Goal: Task Accomplishment & Management: Manage account settings

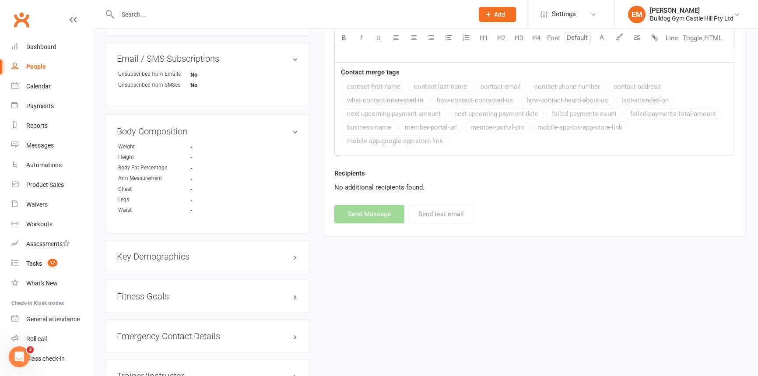
click at [22, 63] on link "People" at bounding box center [51, 67] width 81 height 20
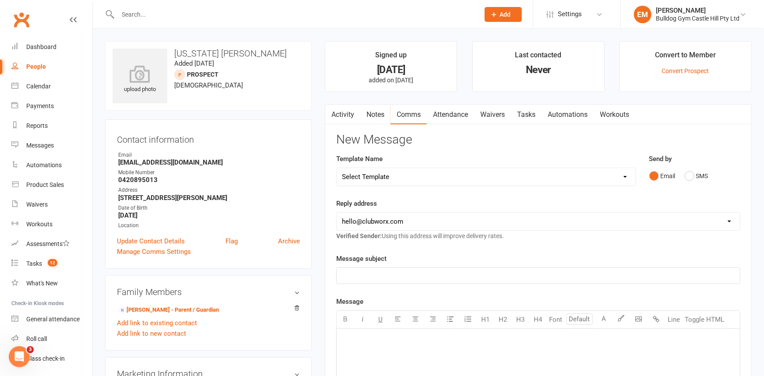
select select "100"
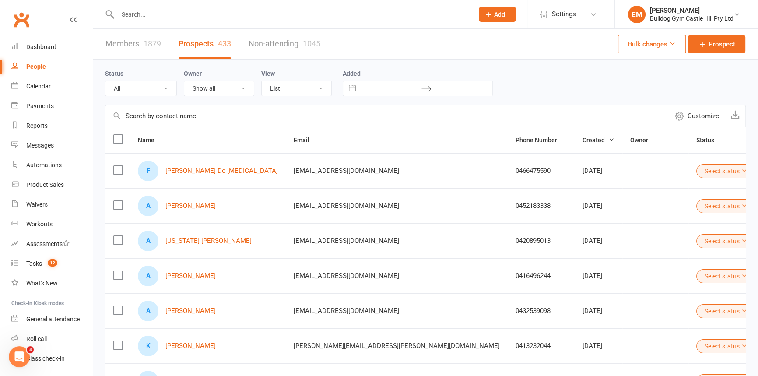
drag, startPoint x: 250, startPoint y: 19, endPoint x: 260, endPoint y: 18, distance: 9.2
click at [255, 14] on input "text" at bounding box center [291, 14] width 352 height 12
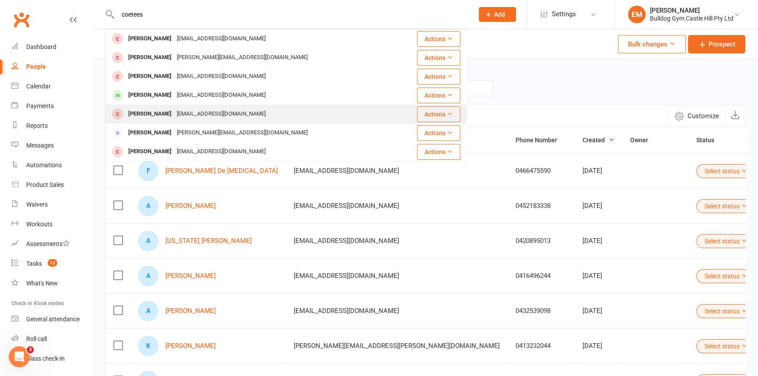
type input "coetees"
click at [232, 116] on div "Pfc@pfformation.com.au" at bounding box center [221, 114] width 94 height 13
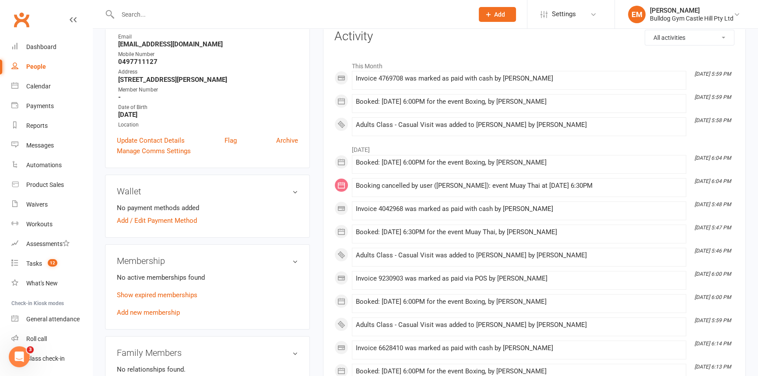
scroll to position [119, 0]
click at [132, 313] on link "Add new membership" at bounding box center [148, 312] width 63 height 8
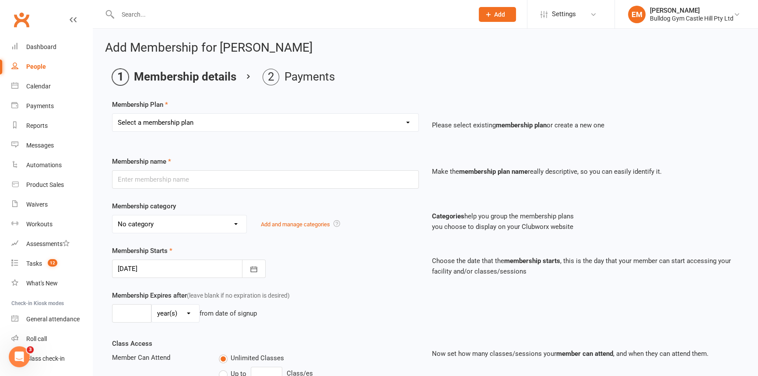
click at [258, 127] on select "Select a membership plan Create new Membership Plan Adults Class - Casual Visit…" at bounding box center [266, 123] width 306 height 18
select select "1"
click at [113, 114] on select "Select a membership plan Create new Membership Plan Adults Class - Casual Visit…" at bounding box center [266, 123] width 306 height 18
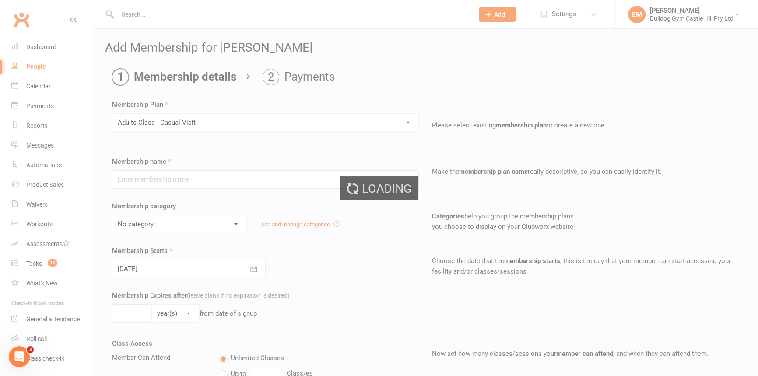
type input "Adults Class - Casual Visit"
select select "11"
type input "2"
select select "1"
type input "1"
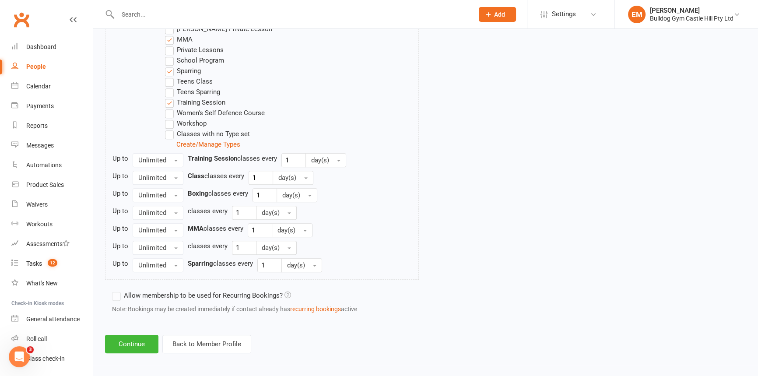
scroll to position [540, 0]
click at [109, 340] on button "Continue" at bounding box center [131, 343] width 53 height 18
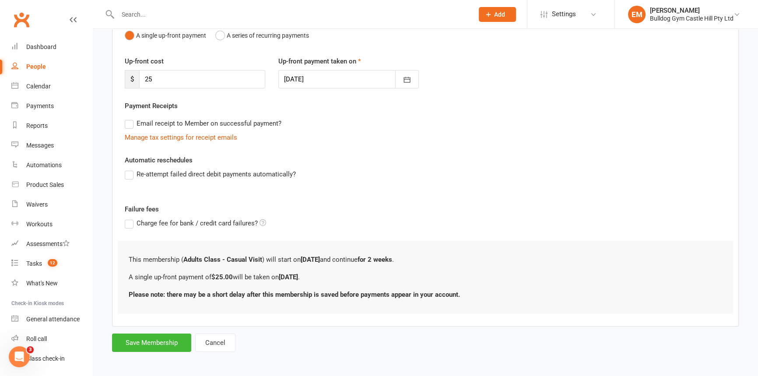
scroll to position [100, 0]
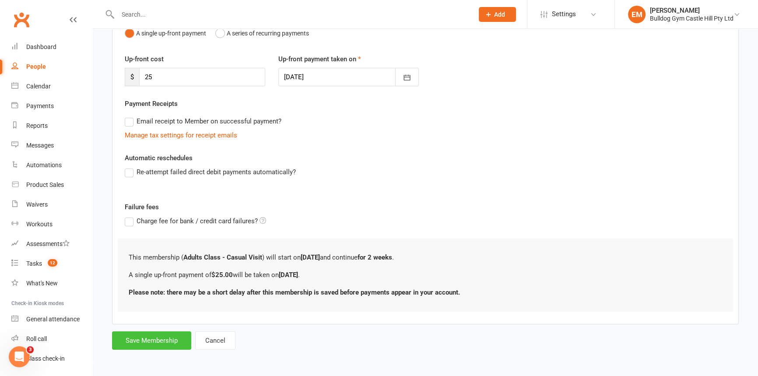
click at [148, 340] on button "Save Membership" at bounding box center [151, 340] width 79 height 18
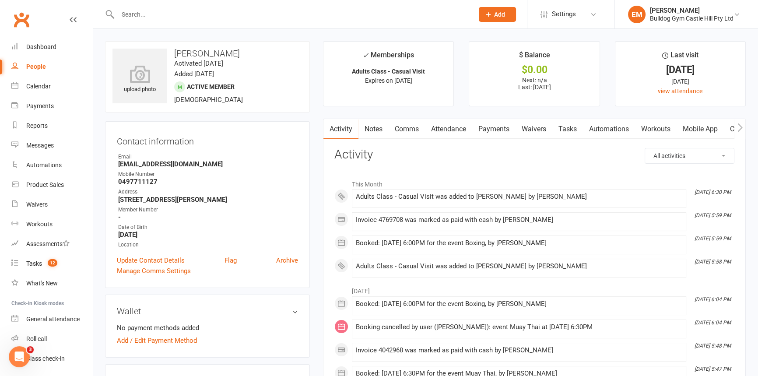
drag, startPoint x: 452, startPoint y: 129, endPoint x: 453, endPoint y: 124, distance: 5.3
click at [451, 129] on link "Attendance" at bounding box center [448, 129] width 47 height 20
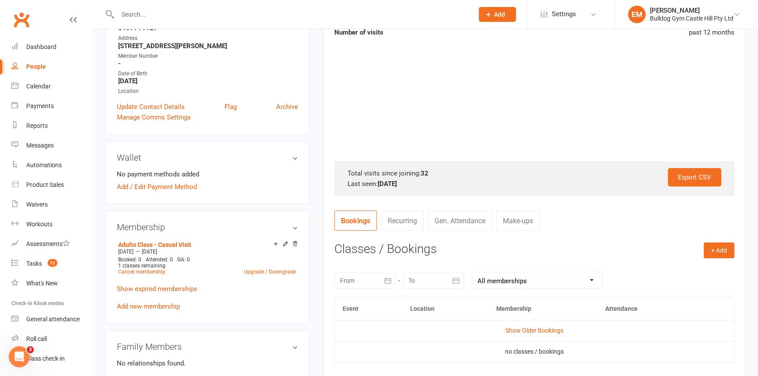
scroll to position [159, 0]
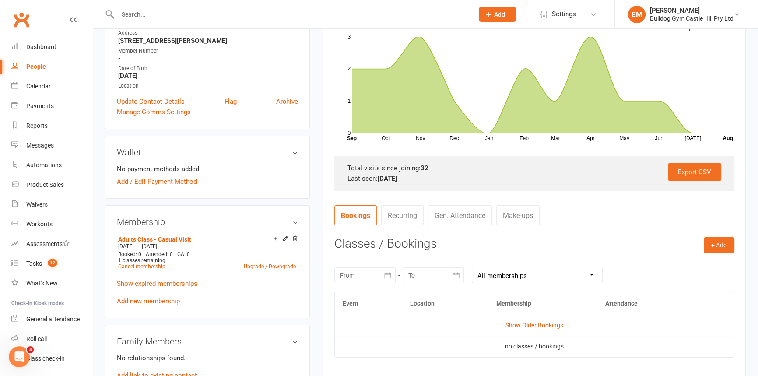
click at [294, 7] on div at bounding box center [286, 14] width 362 height 28
click at [292, 13] on input "text" at bounding box center [291, 14] width 352 height 12
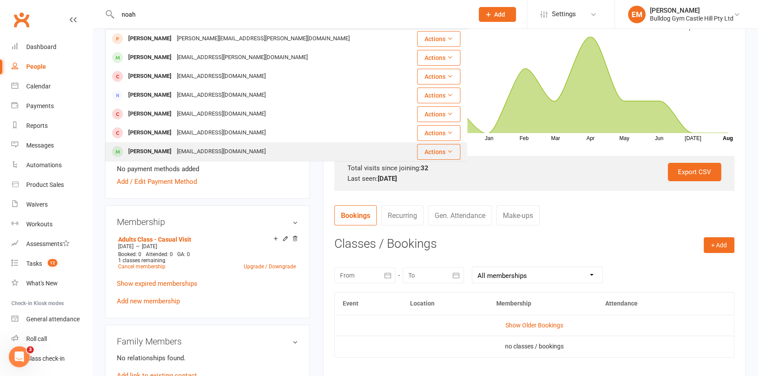
type input "noah"
click at [272, 150] on div "Noah Kraljevic Noahk1911@gmail.com" at bounding box center [256, 152] width 300 height 18
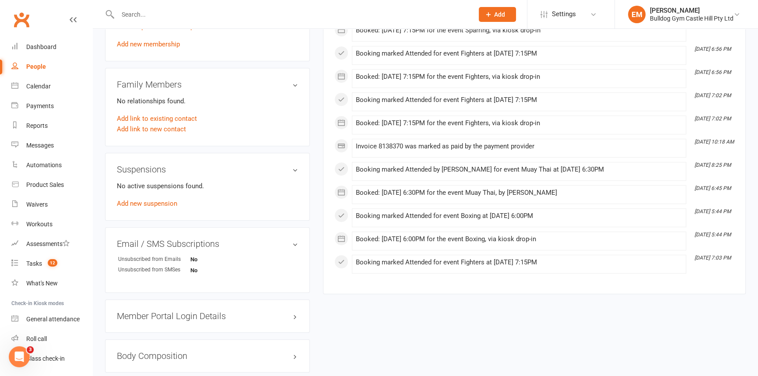
scroll to position [517, 0]
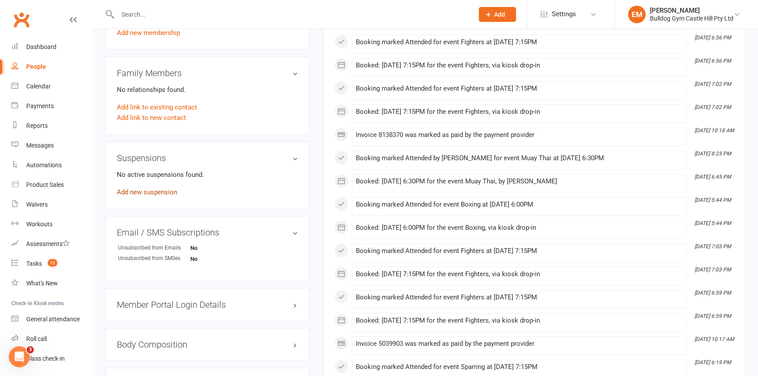
click at [154, 190] on link "Add new suspension" at bounding box center [147, 192] width 60 height 8
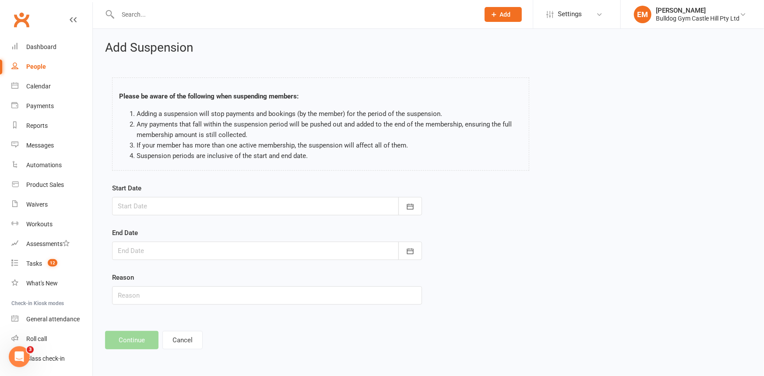
click at [232, 213] on div at bounding box center [267, 206] width 310 height 18
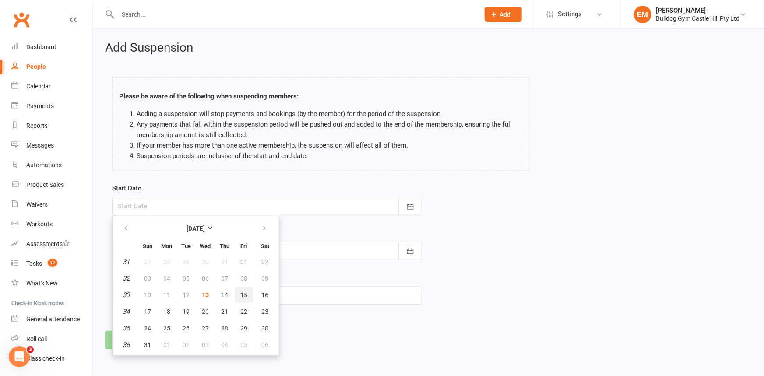
click at [243, 292] on span "15" at bounding box center [243, 295] width 7 height 7
type input "15 Aug 2025"
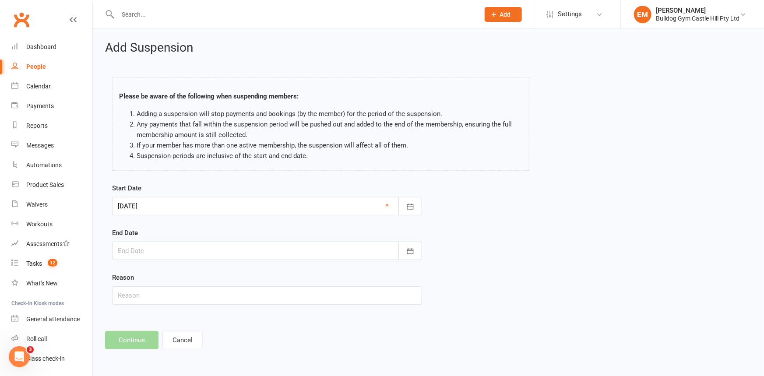
click at [238, 254] on div at bounding box center [267, 251] width 310 height 18
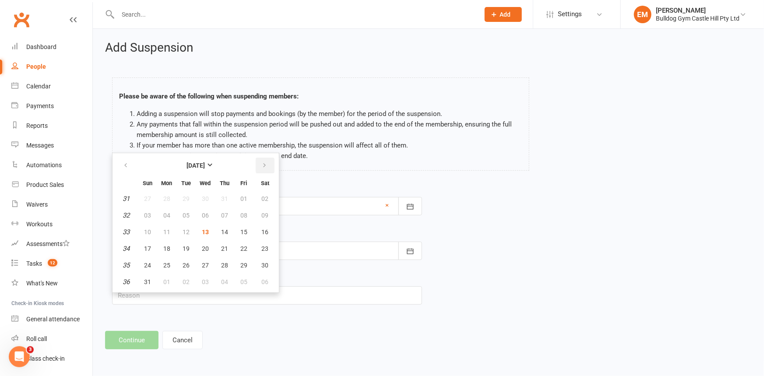
click at [267, 162] on button "button" at bounding box center [265, 166] width 19 height 16
click at [205, 253] on button "24" at bounding box center [205, 249] width 18 height 16
type input "24 Sep 2025"
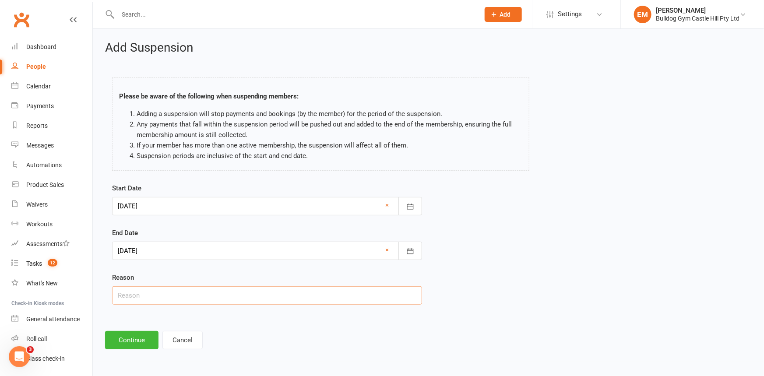
click at [188, 291] on input "text" at bounding box center [267, 295] width 310 height 18
type input "Holiday"
click at [132, 343] on button "Continue" at bounding box center [131, 340] width 53 height 18
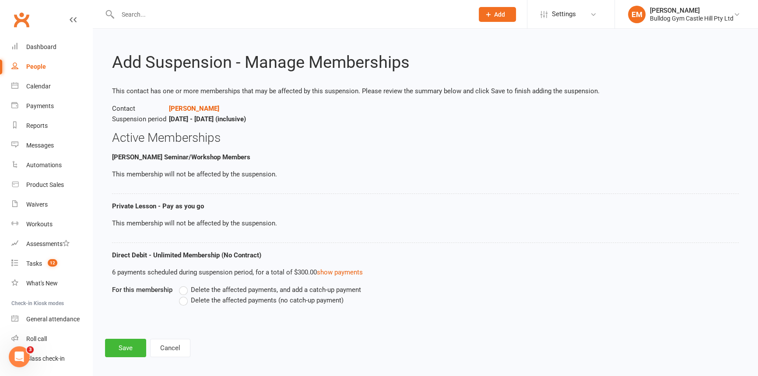
scroll to position [7, 0]
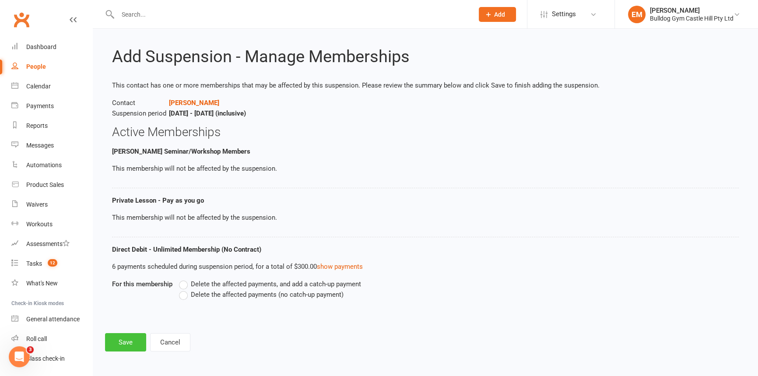
click at [117, 350] on button "Save" at bounding box center [125, 342] width 41 height 18
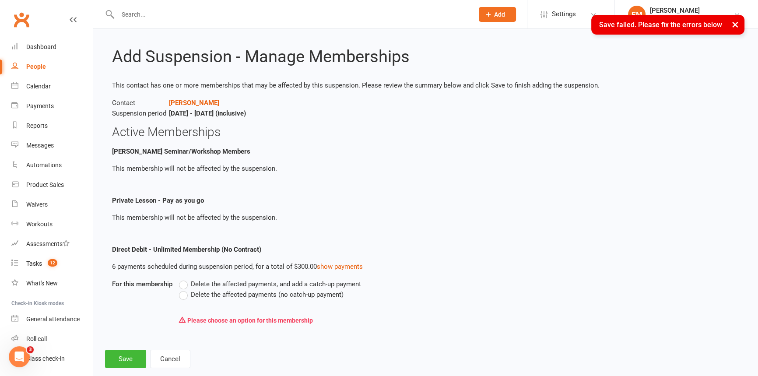
click at [235, 283] on span "Delete the affected payments, and add a catch-up payment" at bounding box center [276, 283] width 170 height 9
click at [185, 279] on input "Delete the affected payments, and add a catch-up payment" at bounding box center [182, 279] width 6 height 0
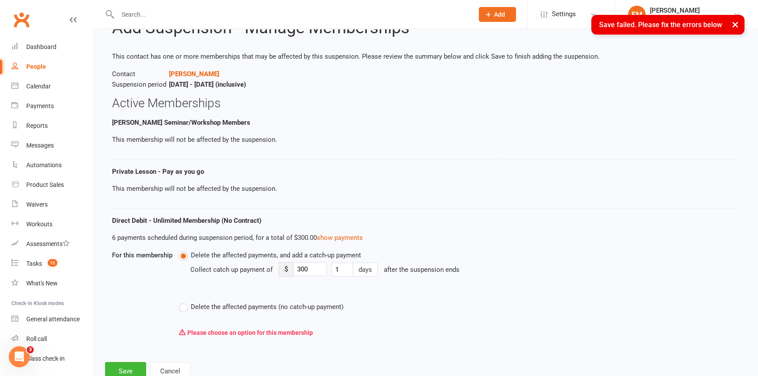
scroll to position [65, 0]
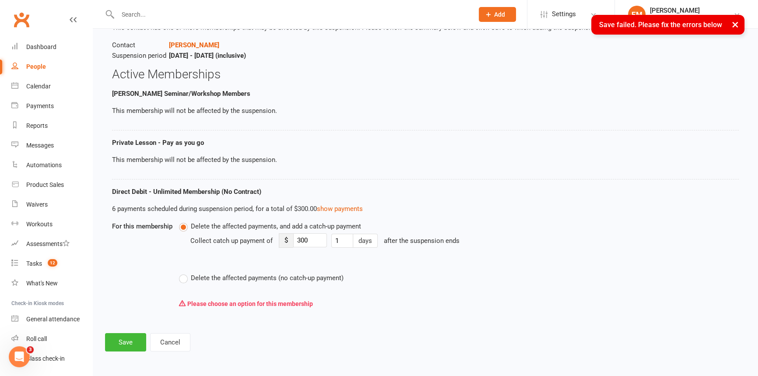
click at [205, 275] on span "Delete the affected payments (no catch-up payment)" at bounding box center [267, 277] width 153 height 9
click at [185, 273] on input "Delete the affected payments (no catch-up payment)" at bounding box center [182, 273] width 6 height 0
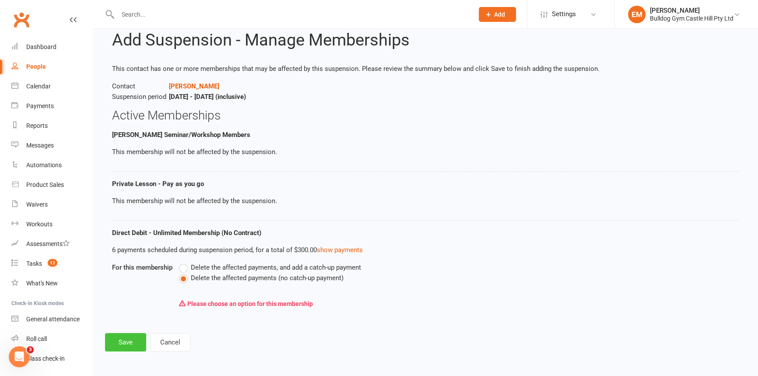
click at [114, 345] on button "Save" at bounding box center [125, 342] width 41 height 18
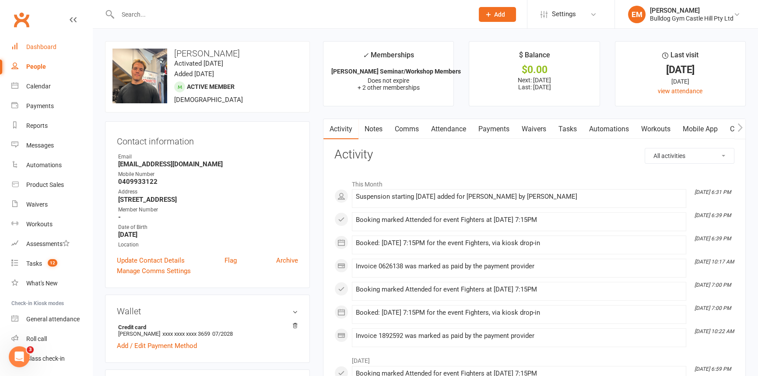
click at [45, 38] on link "Dashboard" at bounding box center [51, 47] width 81 height 20
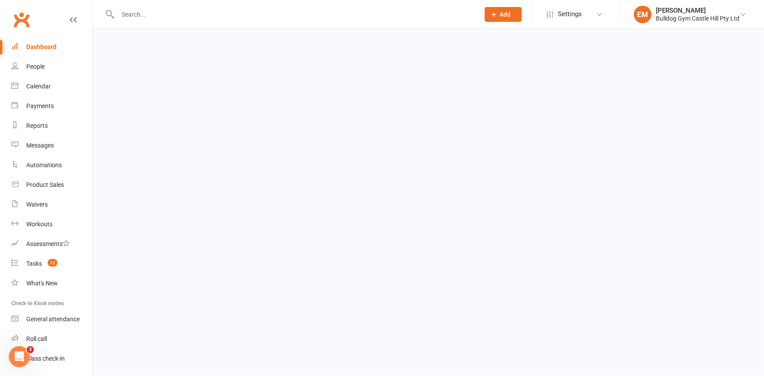
click at [45, 38] on link "Dashboard" at bounding box center [51, 47] width 81 height 20
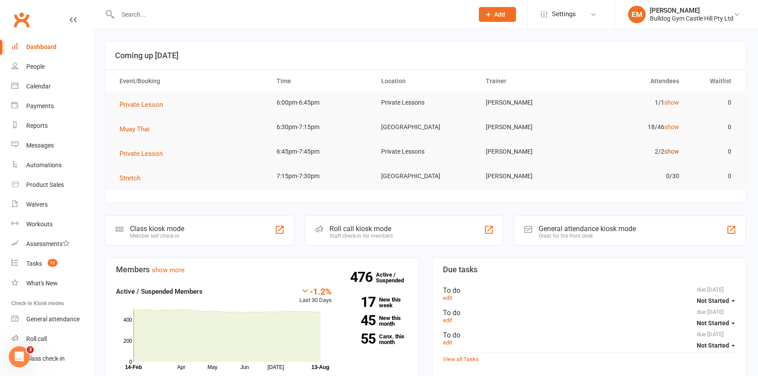
click at [674, 148] on link "show" at bounding box center [672, 151] width 15 height 7
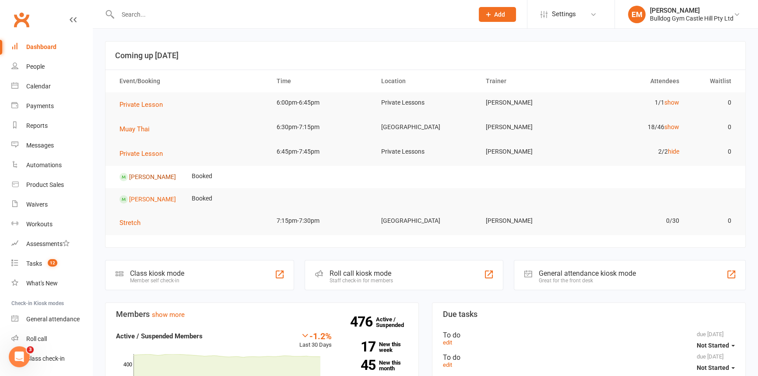
click at [166, 177] on link "[PERSON_NAME]" at bounding box center [152, 176] width 47 height 7
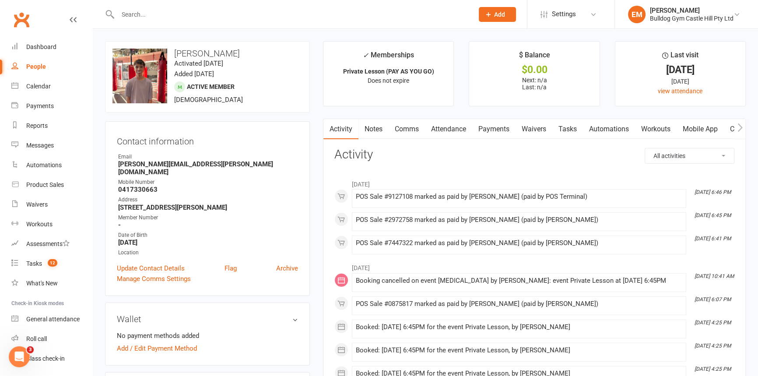
drag, startPoint x: 239, startPoint y: 18, endPoint x: 242, endPoint y: 14, distance: 4.7
click at [240, 17] on input "text" at bounding box center [291, 14] width 352 height 12
click at [26, 53] on link "Dashboard" at bounding box center [51, 47] width 81 height 20
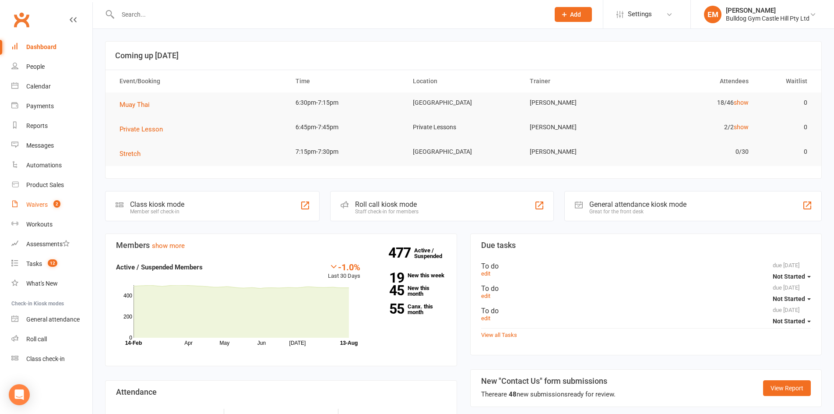
click at [32, 198] on link "Waivers 2" at bounding box center [51, 205] width 81 height 20
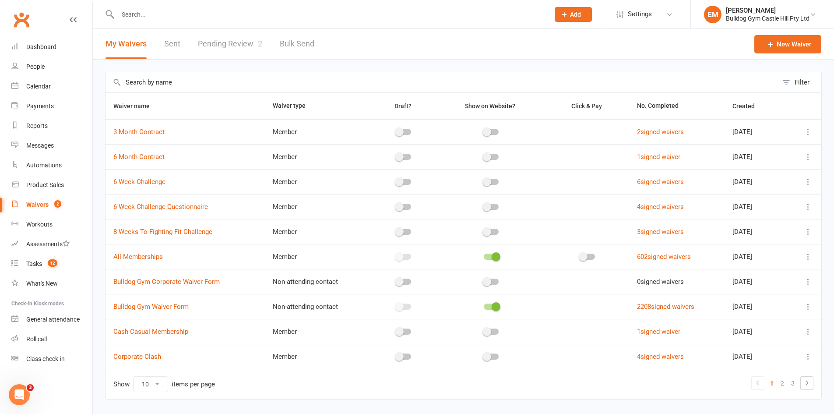
click at [227, 48] on link "Pending Review 2" at bounding box center [230, 44] width 64 height 30
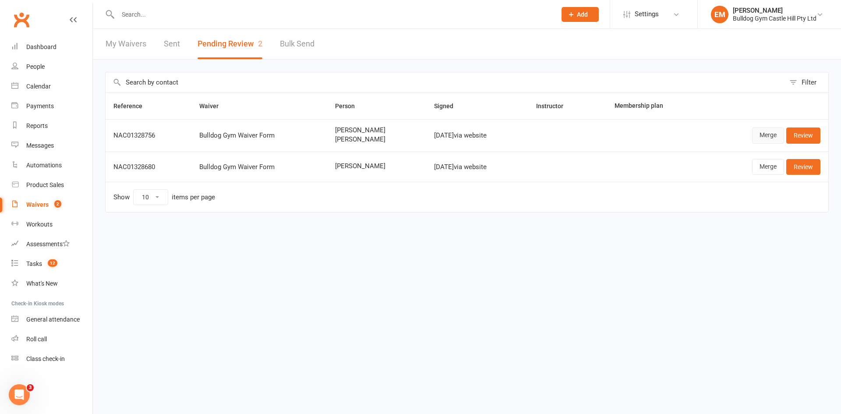
click at [768, 138] on link "Merge" at bounding box center [768, 135] width 32 height 16
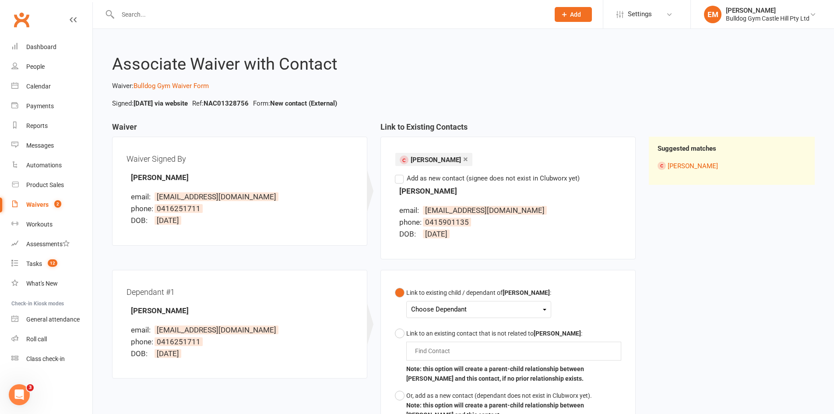
click at [440, 310] on div "Choose Dependant" at bounding box center [478, 309] width 135 height 12
click at [577, 314] on div "Link to existing child / dependant of [PERSON_NAME] : Choose Dependant [PERSON_…" at bounding box center [508, 353] width 226 height 139
click at [399, 156] on li "× [PERSON_NAME]" at bounding box center [433, 159] width 77 height 13
click at [402, 182] on label "Add as new contact (signee does not exist in Clubworx yet)" at bounding box center [487, 178] width 185 height 11
click at [401, 173] on input "Add as new contact (signee does not exist in Clubworx yet)" at bounding box center [398, 173] width 6 height 0
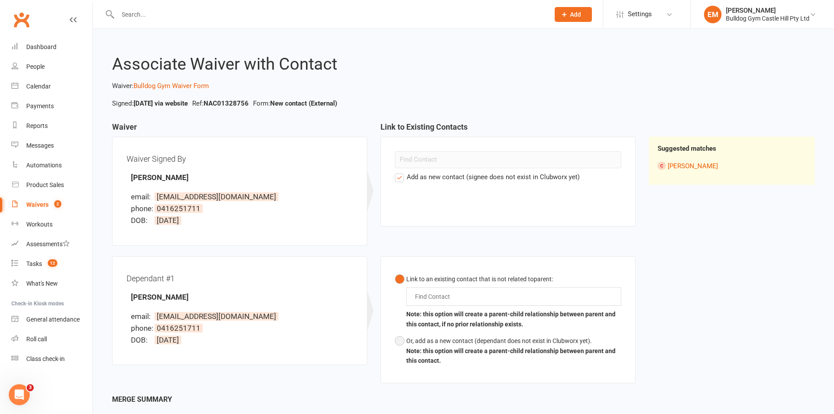
click at [401, 345] on button "Or, add as a new contact (dependant does not exist in Clubworx yet). Note: this…" at bounding box center [508, 350] width 226 height 36
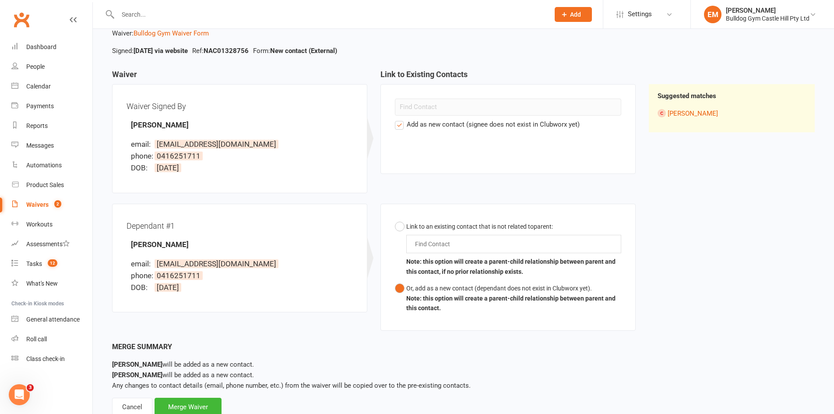
scroll to position [81, 0]
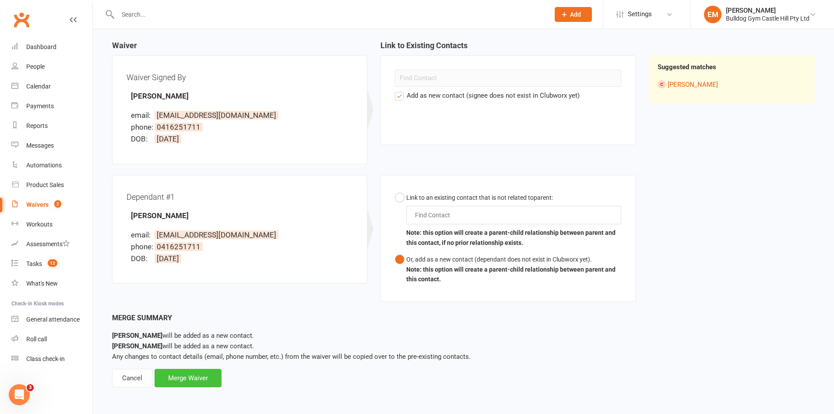
click at [200, 370] on div "Merge Waiver" at bounding box center [188, 378] width 67 height 18
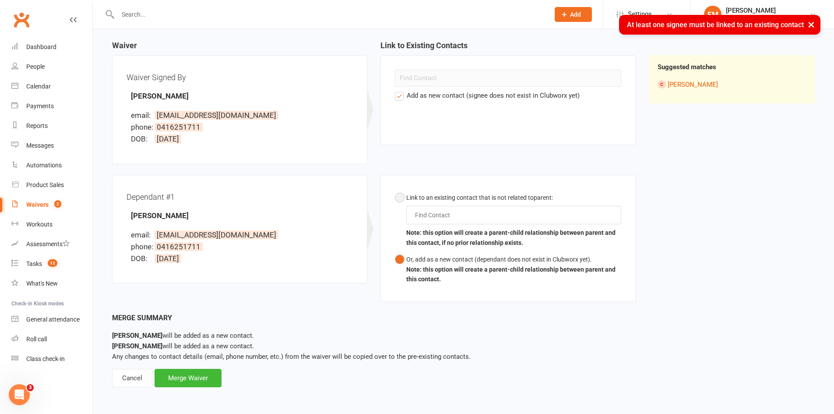
click at [402, 201] on button "Link to an existing contact that is not related to parent : Find Contact Note: …" at bounding box center [508, 220] width 226 height 62
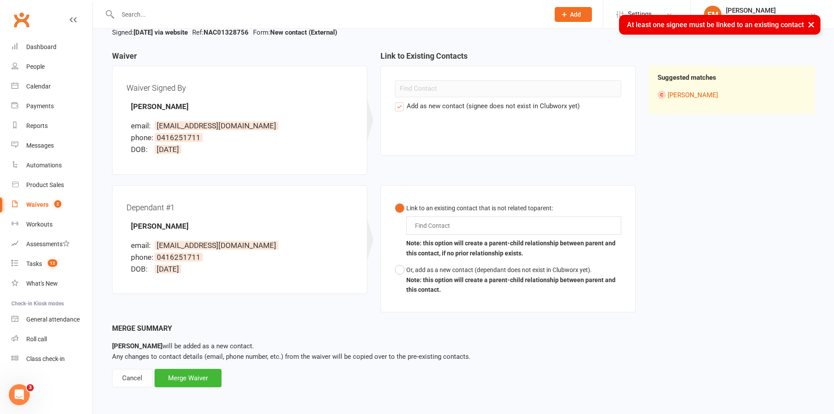
scroll to position [71, 0]
click at [435, 220] on input "text" at bounding box center [434, 225] width 41 height 11
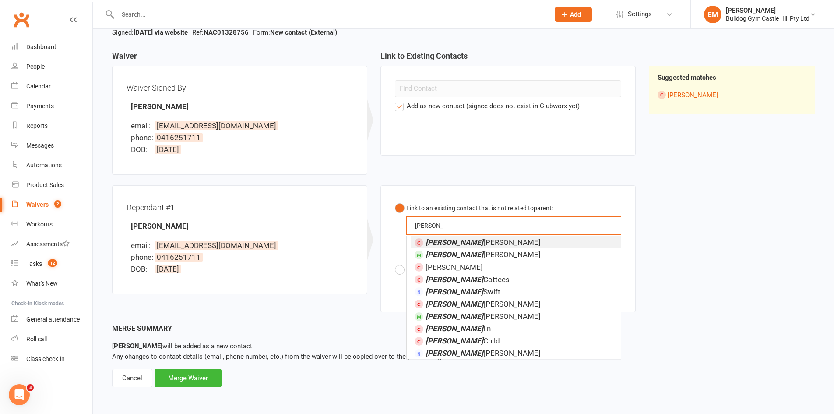
click at [395, 200] on button "Link to an existing contact that is not related to parent : [PERSON_NAME] [PERS…" at bounding box center [508, 231] width 226 height 62
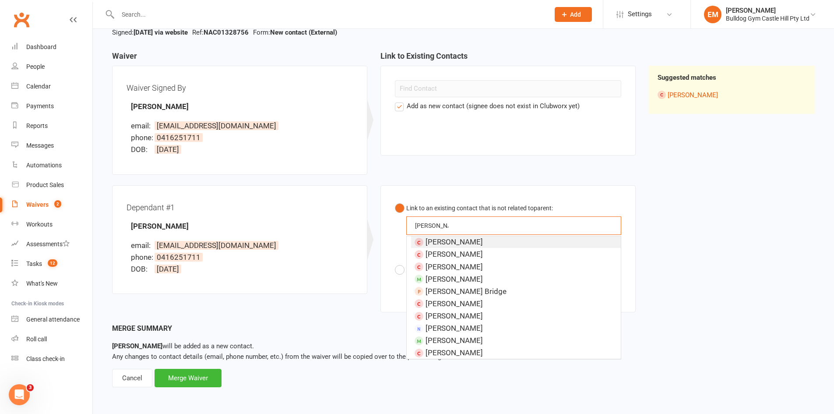
scroll to position [0, 0]
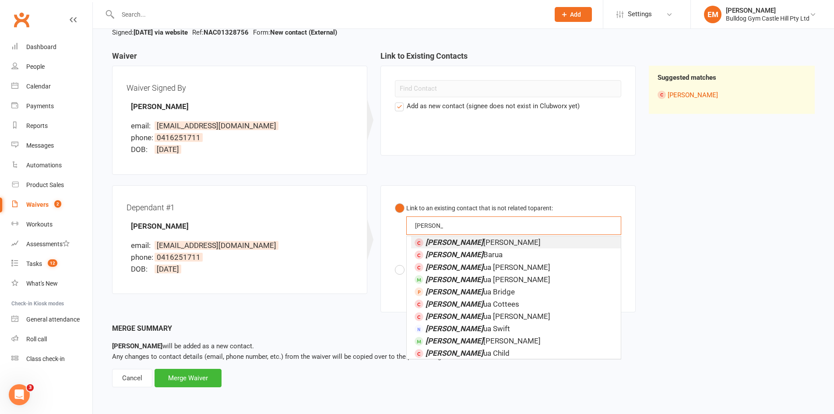
click at [395, 200] on button "Link to an existing contact that is not related to parent : [PERSON_NAME] [PERS…" at bounding box center [508, 231] width 226 height 62
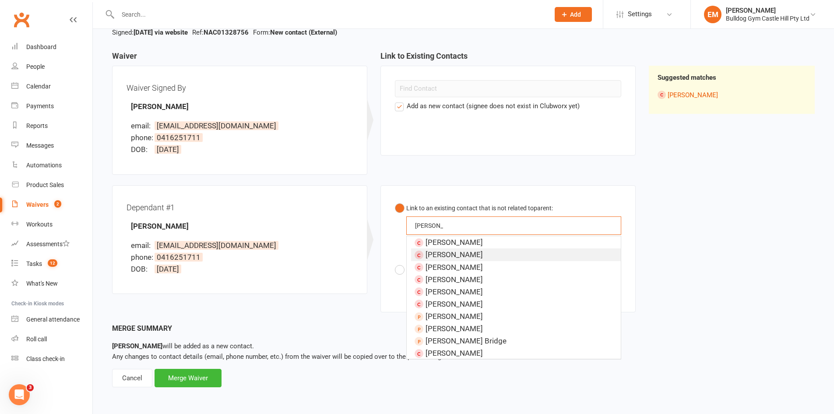
type input "[PERSON_NAME]"
click at [696, 234] on div "Waiver Waiver Signed By [PERSON_NAME] email: [EMAIL_ADDRESS][DOMAIN_NAME] phone…" at bounding box center [464, 187] width 716 height 271
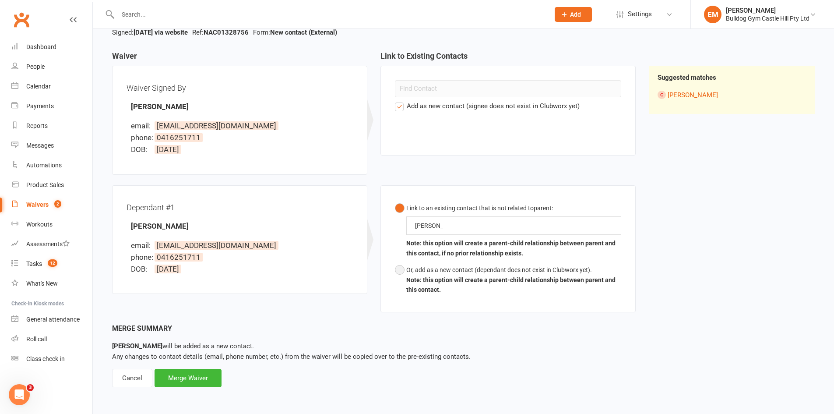
click at [399, 275] on button "Or, add as a new contact (dependant does not exist in Clubworx yet). Note: this…" at bounding box center [508, 279] width 226 height 36
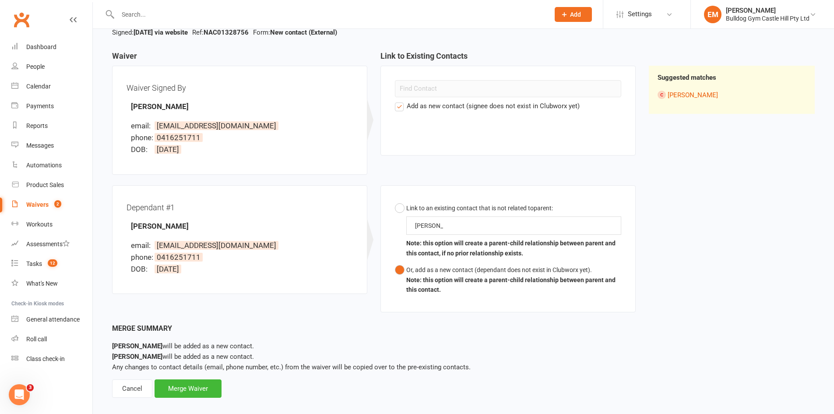
click at [395, 261] on button "Or, add as a new contact (dependant does not exist in Clubworx yet). Note: this…" at bounding box center [508, 279] width 226 height 36
click at [204, 395] on div "Merge Waiver" at bounding box center [188, 388] width 67 height 18
click at [403, 207] on button "Link to an existing contact that is not related to parent : [PERSON_NAME] bas […" at bounding box center [508, 231] width 226 height 62
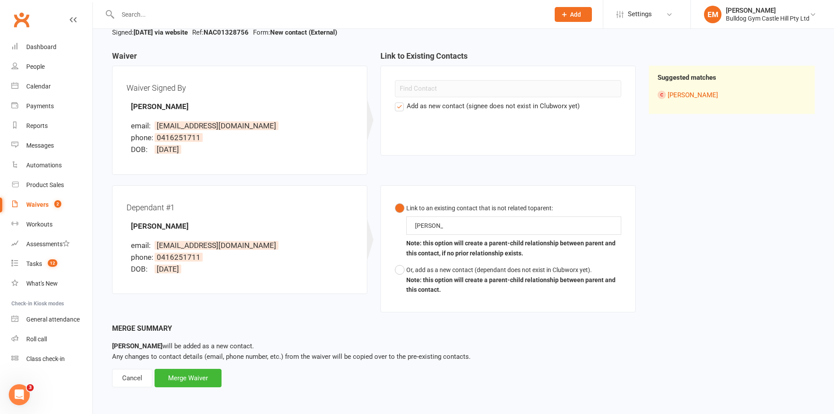
click at [547, 222] on div "[PERSON_NAME] bas [PERSON_NAME] bas" at bounding box center [513, 225] width 215 height 18
click at [434, 268] on div "Or, add as a new contact (dependant does not exist in Clubworx yet)." at bounding box center [513, 270] width 215 height 10
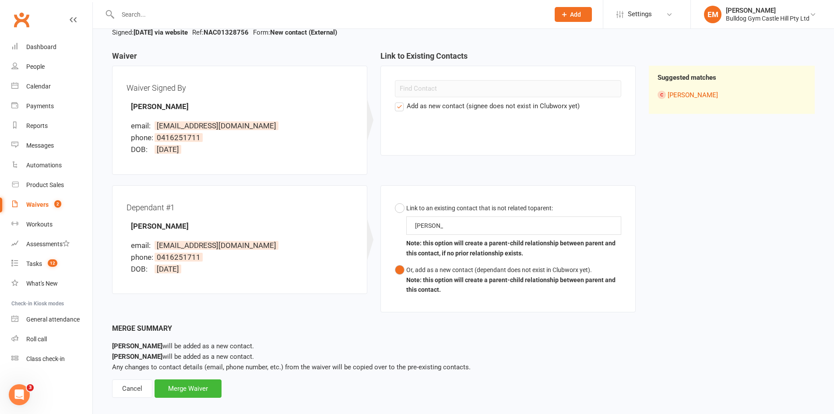
click at [405, 106] on label "Add as new contact (signee does not exist in Clubworx yet)" at bounding box center [487, 106] width 185 height 11
click at [401, 101] on input "Add as new contact (signee does not exist in Clubworx yet)" at bounding box center [398, 101] width 6 height 0
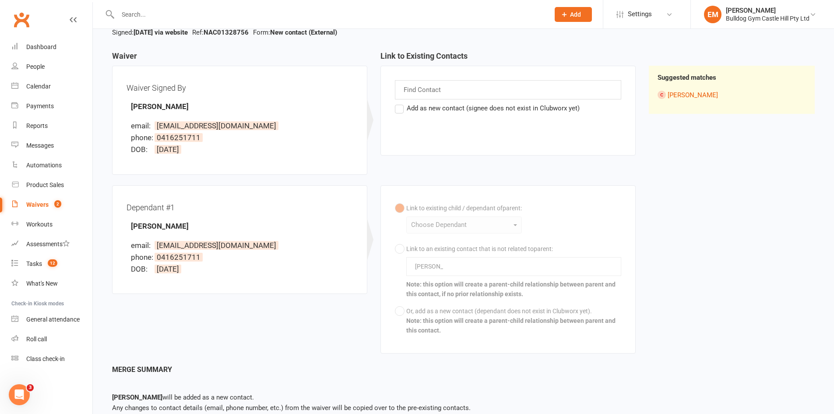
click at [436, 90] on input "text" at bounding box center [423, 89] width 41 height 11
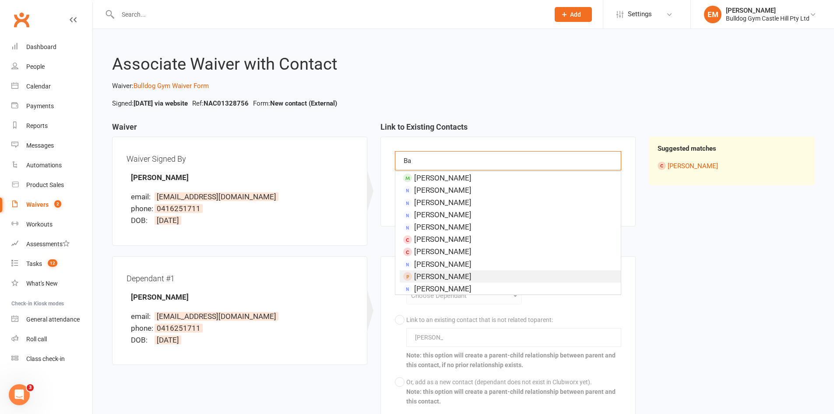
type input "B"
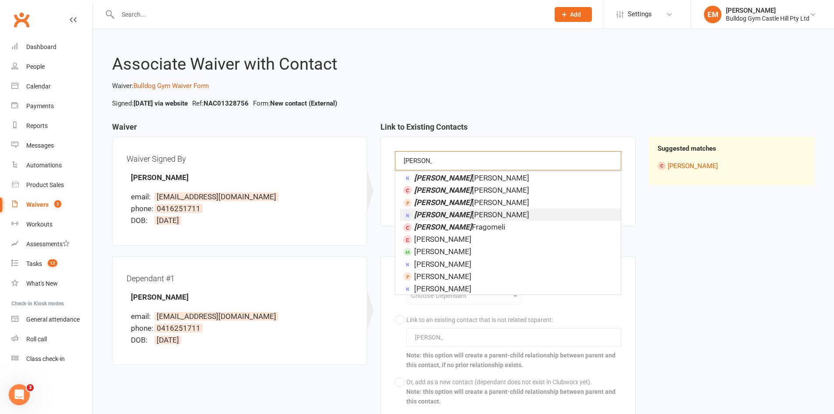
type input "[PERSON_NAME]"
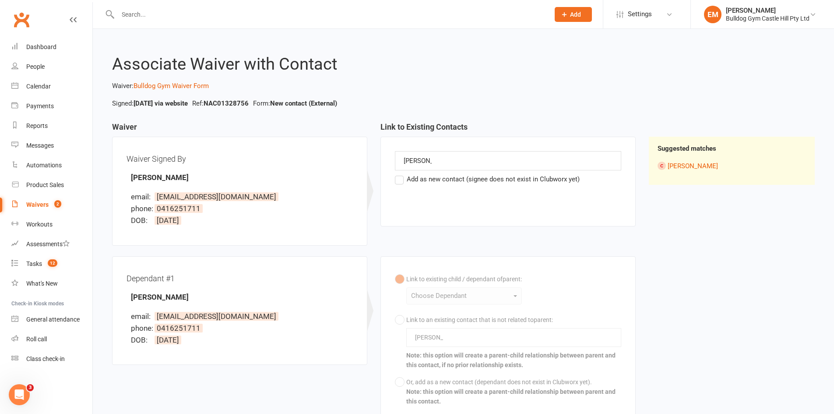
click at [363, 224] on div "Waiver Signed By [PERSON_NAME] email: [EMAIL_ADDRESS][DOMAIN_NAME] phone: [PHON…" at bounding box center [239, 191] width 255 height 109
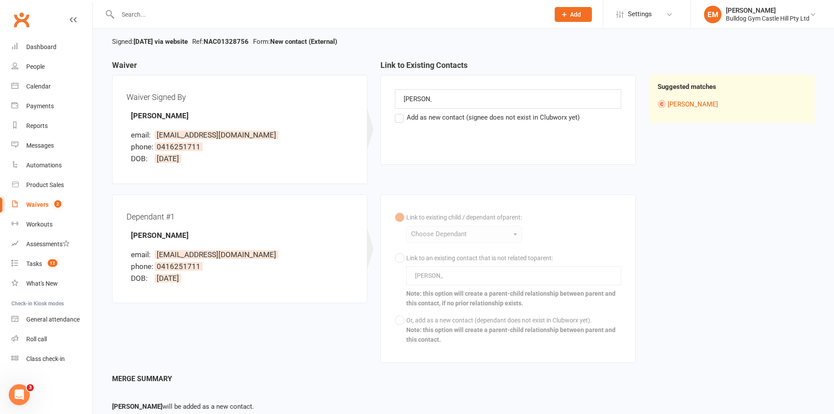
scroll to position [122, 0]
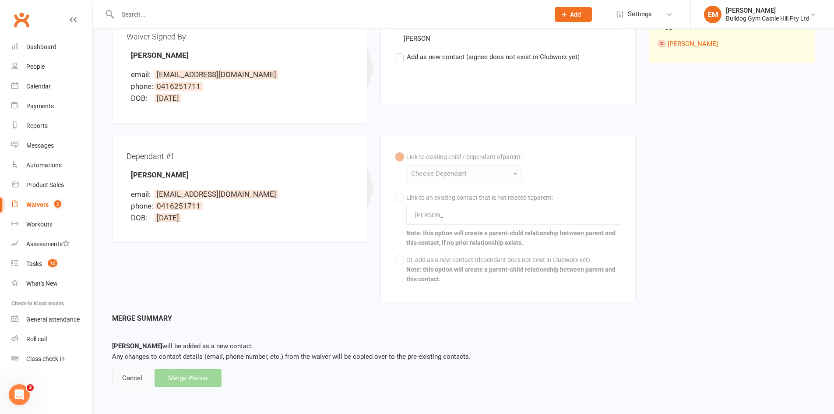
click at [137, 376] on div "Cancel" at bounding box center [132, 378] width 40 height 18
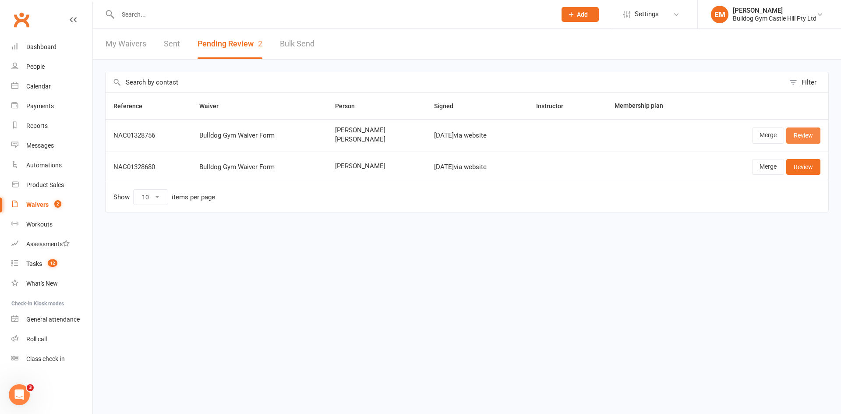
click at [808, 139] on link "Review" at bounding box center [803, 135] width 34 height 16
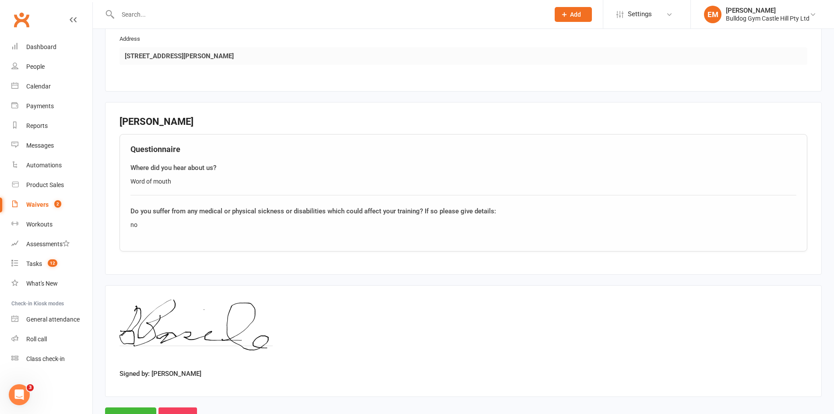
scroll to position [953, 0]
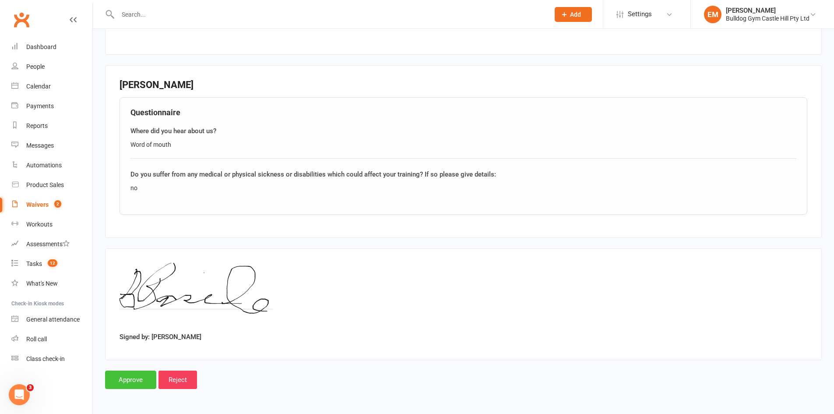
click at [134, 383] on input "Approve" at bounding box center [130, 379] width 51 height 18
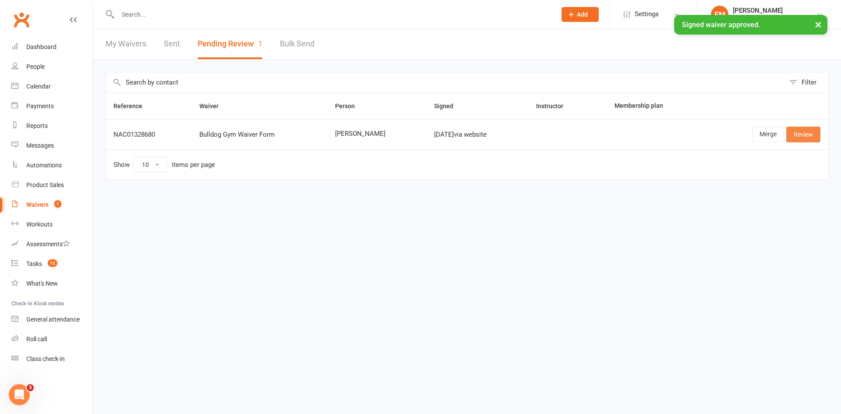
click at [791, 135] on link "Review" at bounding box center [803, 135] width 34 height 16
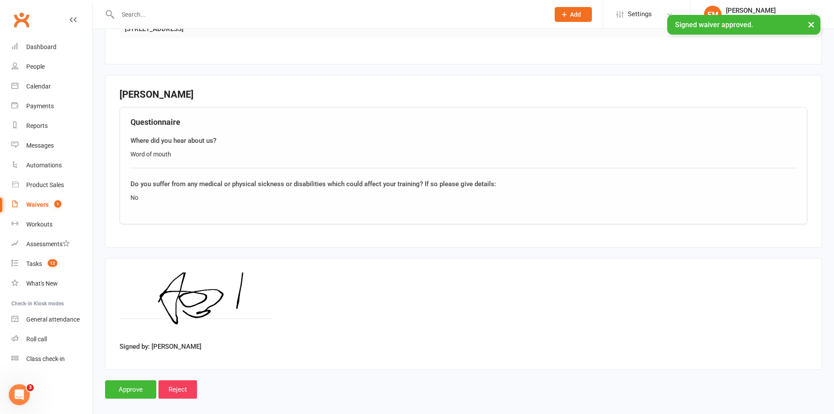
scroll to position [557, 0]
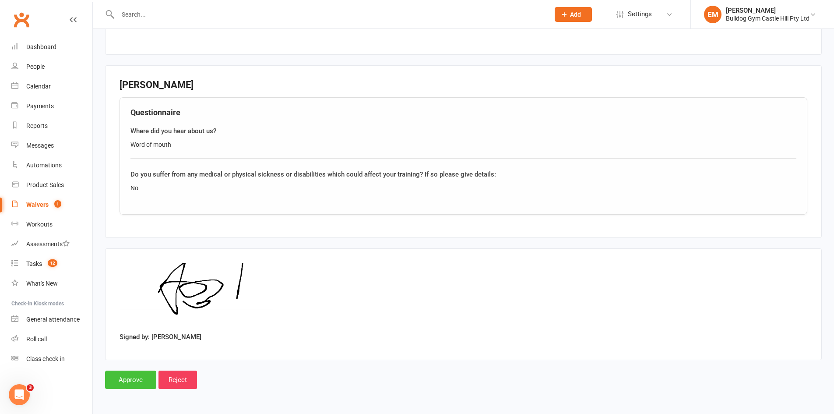
click at [134, 375] on input "Approve" at bounding box center [130, 379] width 51 height 18
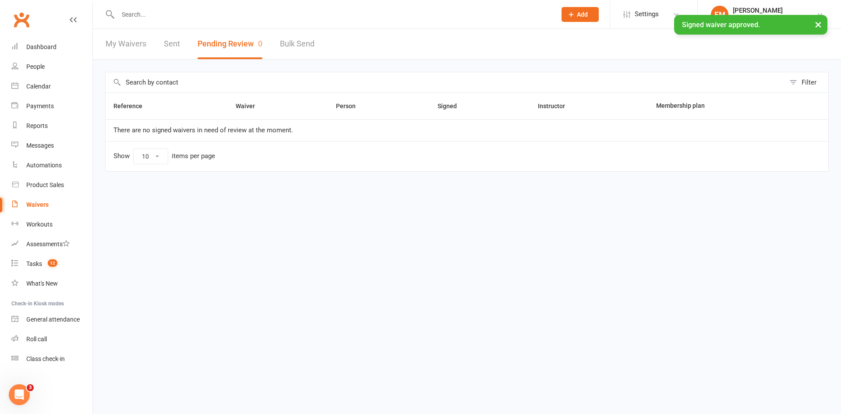
click at [154, 51] on div "My Waivers Sent Pending Review 0 Bulk Send" at bounding box center [210, 44] width 234 height 30
click at [171, 40] on link "Sent" at bounding box center [172, 44] width 16 height 30
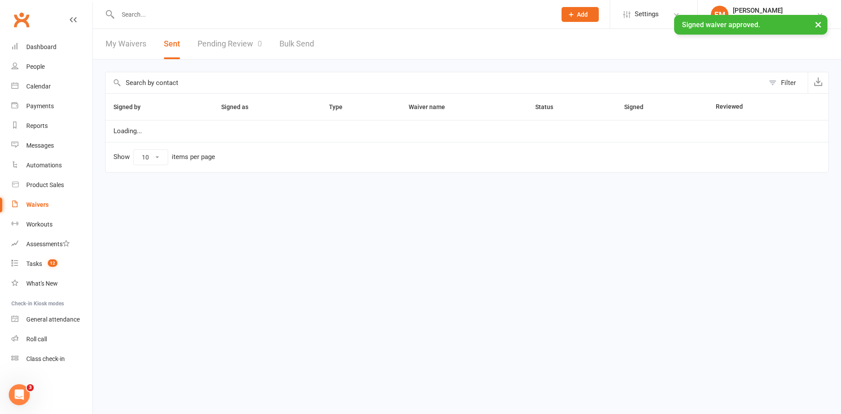
select select "100"
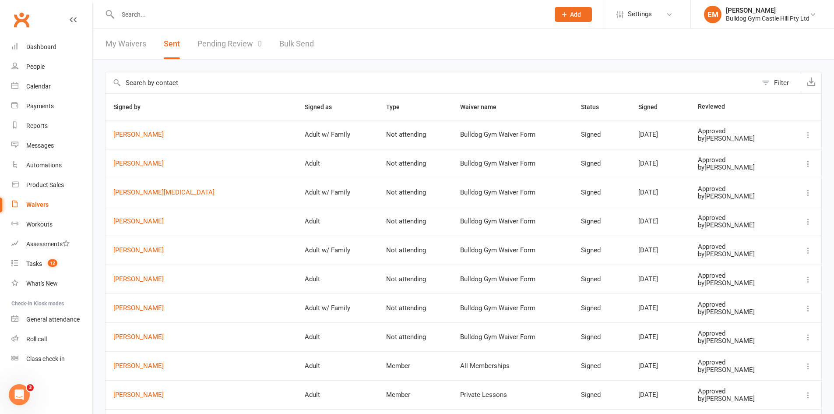
click at [137, 169] on td "[PERSON_NAME]" at bounding box center [201, 163] width 191 height 29
click at [136, 164] on link "[PERSON_NAME]" at bounding box center [201, 163] width 176 height 7
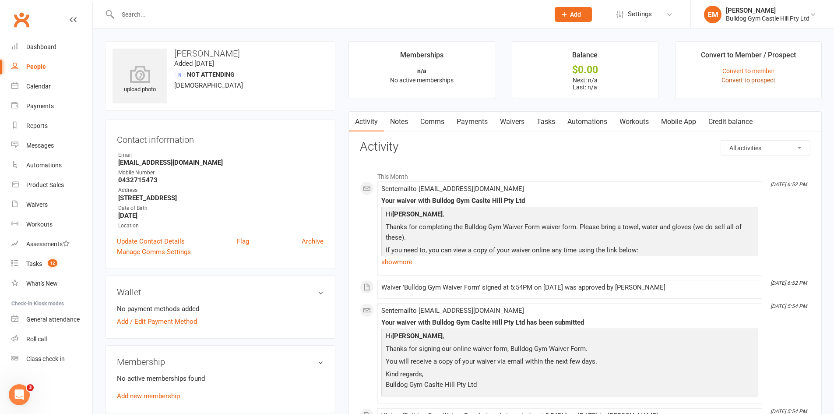
click at [757, 80] on link "Convert to prospect" at bounding box center [748, 80] width 54 height 7
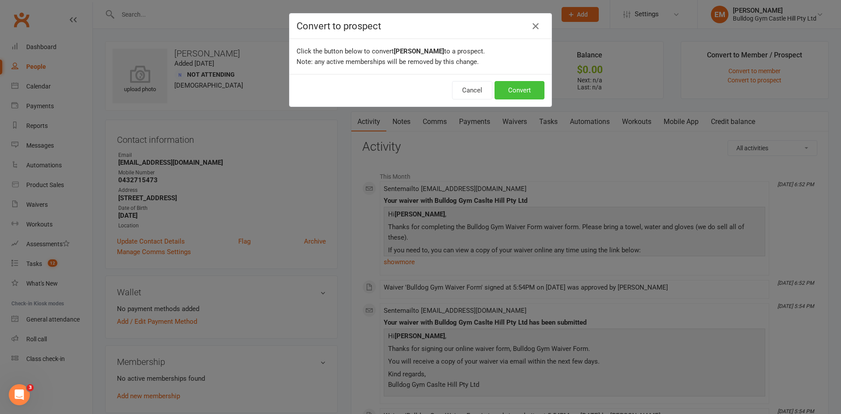
click at [524, 96] on button "Convert" at bounding box center [519, 90] width 50 height 18
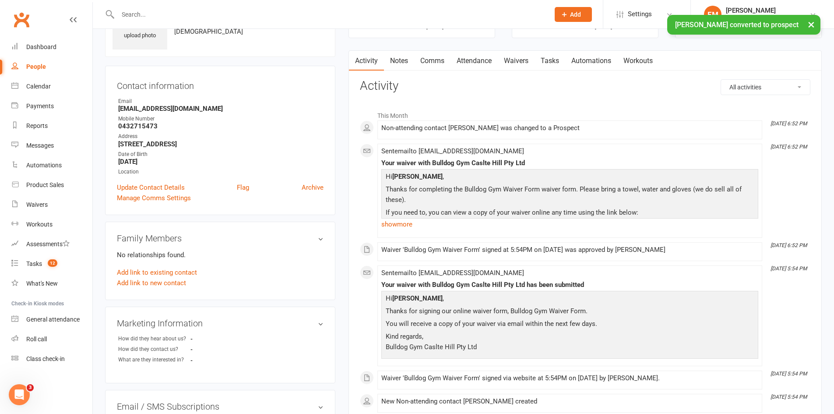
scroll to position [44, 0]
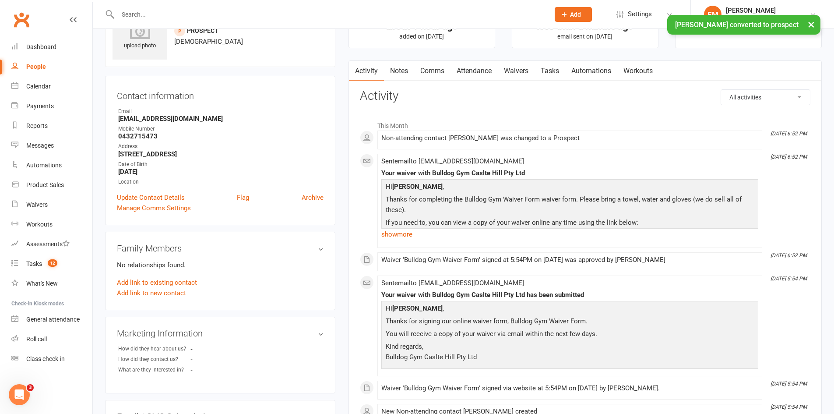
click at [471, 77] on link "Attendance" at bounding box center [473, 71] width 47 height 20
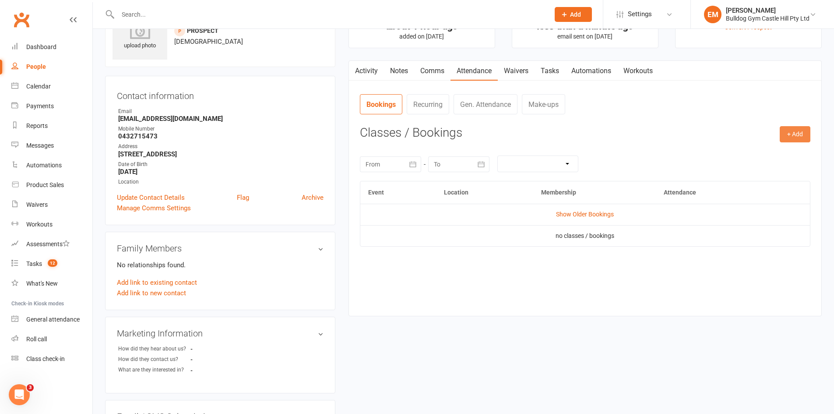
drag, startPoint x: 777, startPoint y: 127, endPoint x: 787, endPoint y: 131, distance: 10.0
click at [778, 128] on h3 "Classes / Bookings" at bounding box center [585, 133] width 450 height 14
click at [787, 131] on button "+ Add" at bounding box center [795, 134] width 31 height 16
click at [784, 149] on link "Book Event" at bounding box center [766, 154] width 87 height 18
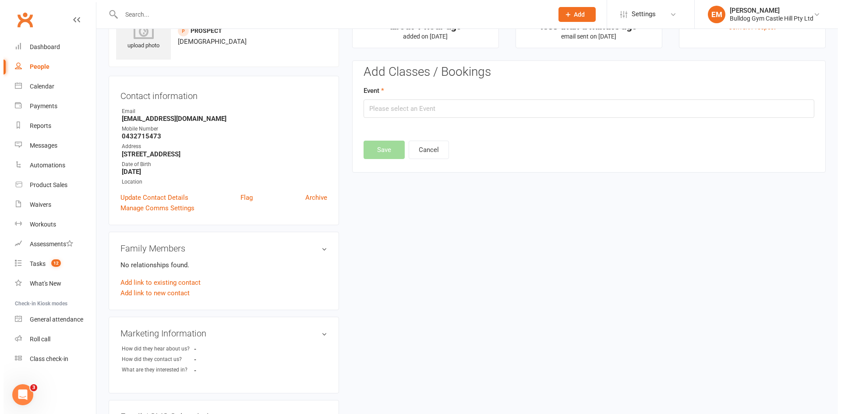
scroll to position [60, 0]
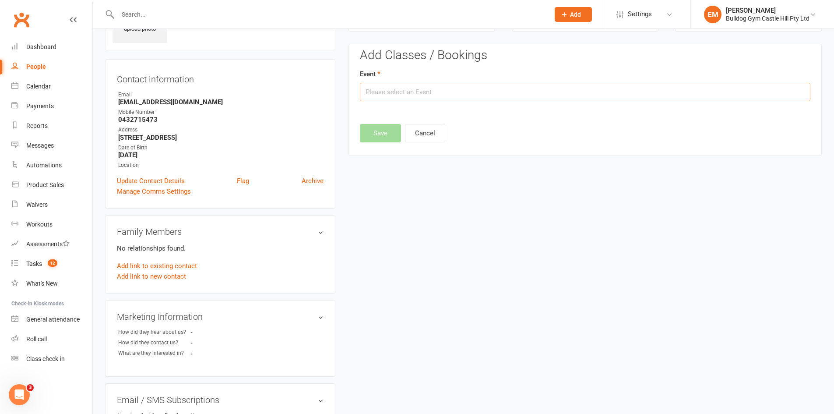
click at [497, 99] on input "text" at bounding box center [585, 92] width 450 height 18
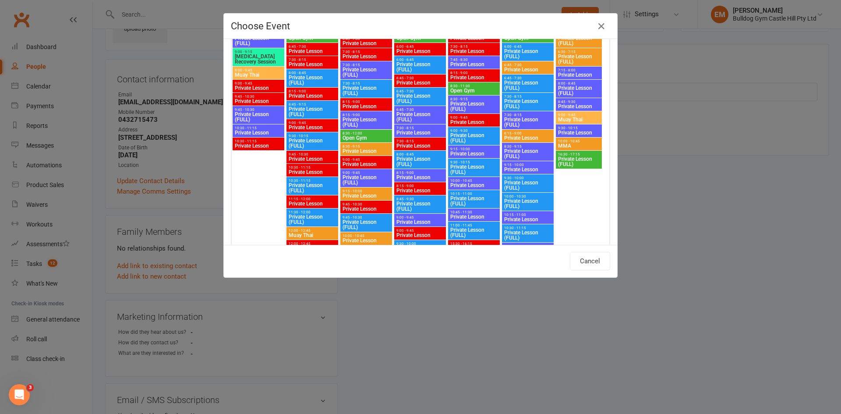
scroll to position [1912, 0]
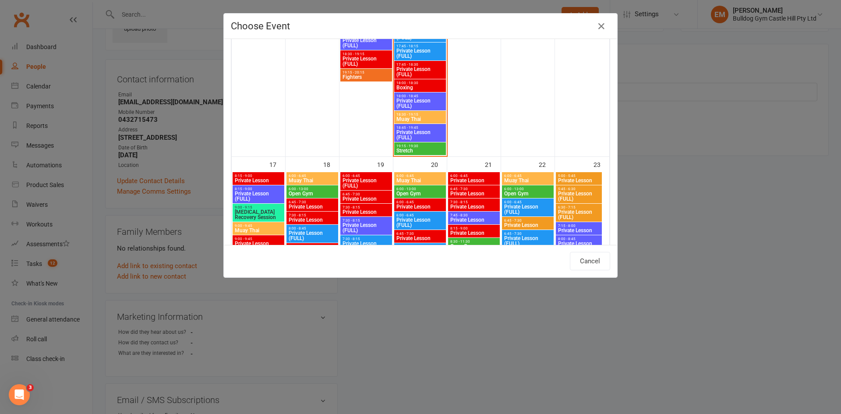
drag, startPoint x: 613, startPoint y: 53, endPoint x: 625, endPoint y: 139, distance: 86.6
click at [625, 139] on div "Choose Event Day Week Month [DATE] [DATE] Sun Mon Tue Wed Thu Fri Sat 27 28 29 …" at bounding box center [420, 207] width 841 height 414
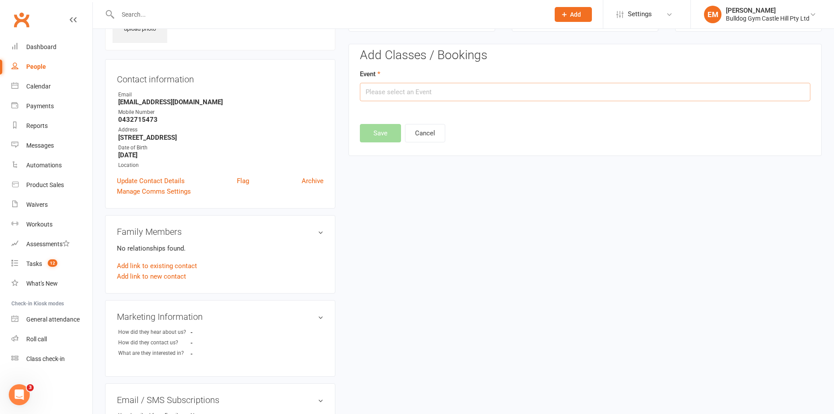
click at [418, 91] on input "text" at bounding box center [585, 92] width 450 height 18
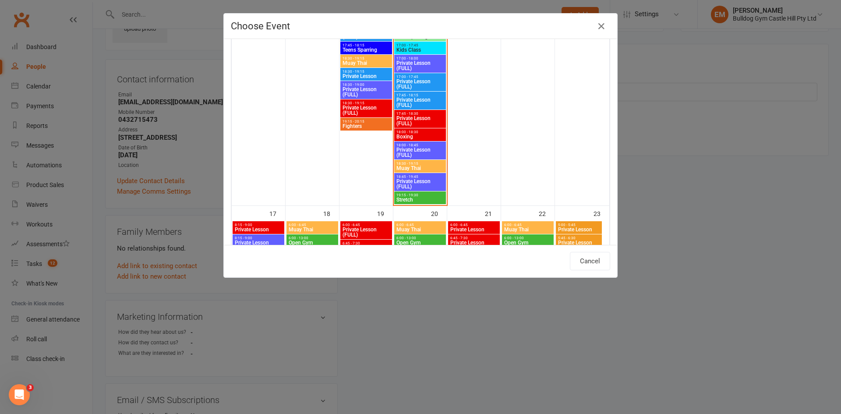
scroll to position [1882, 0]
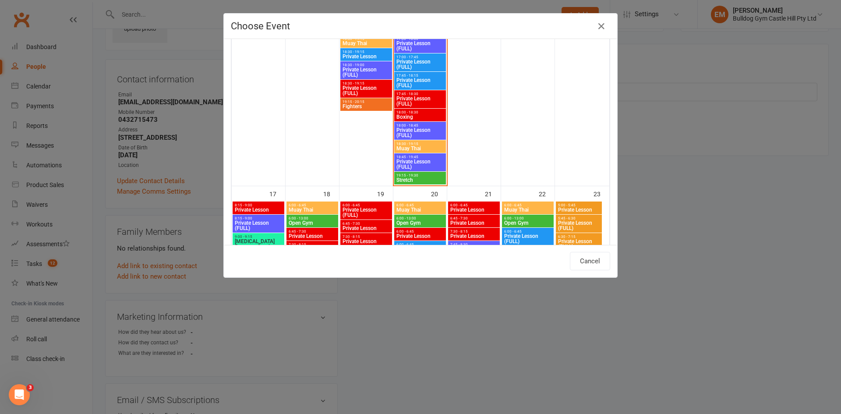
click at [416, 146] on span "Muay Thai" at bounding box center [420, 148] width 48 height 5
type input "Muay Thai - [DATE] 6:30:00 PM"
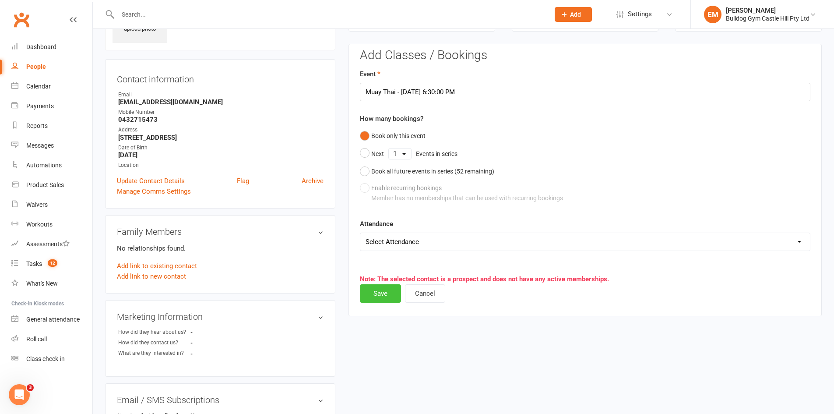
click at [378, 294] on button "Save" at bounding box center [380, 293] width 41 height 18
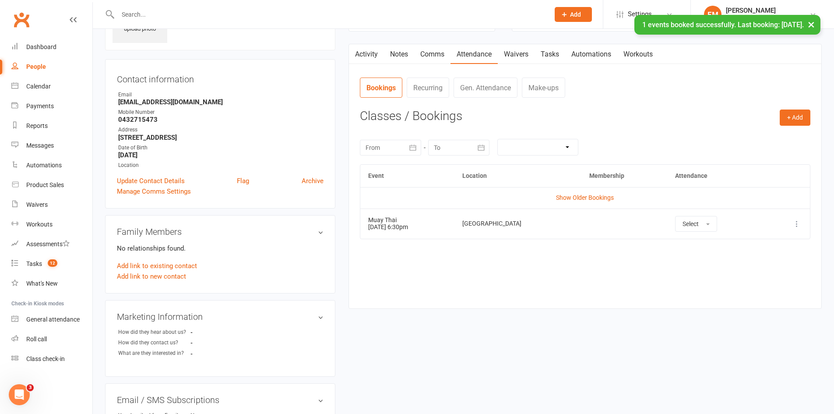
click at [798, 106] on contact-attendance "Attendance Number of visits past 12 months Jan Month Sep Aug 0 Export CSV Total…" at bounding box center [585, 186] width 450 height 218
click at [798, 128] on div "+ Add Book Event Add Appointment Book a Friend Classes / Bookings [DATE] Sun Mo…" at bounding box center [585, 202] width 450 height 186
click at [793, 116] on button "+ Add" at bounding box center [795, 117] width 31 height 16
click at [778, 135] on link "Book Event" at bounding box center [766, 138] width 87 height 18
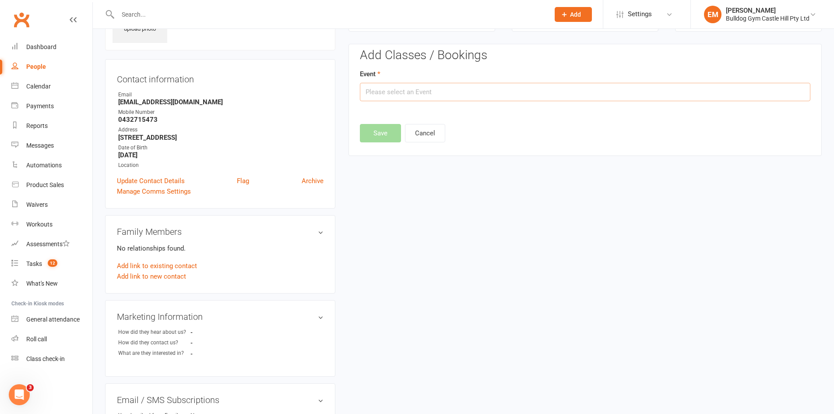
click at [563, 94] on input "text" at bounding box center [585, 92] width 450 height 18
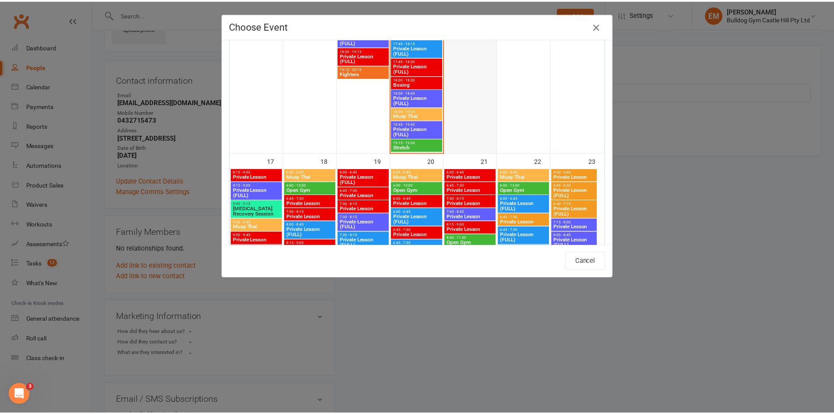
scroll to position [1916, 0]
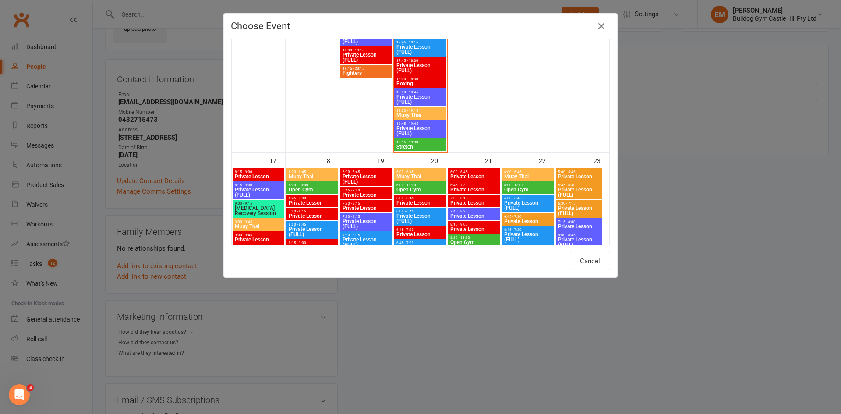
click at [423, 84] on span "Boxing" at bounding box center [420, 83] width 48 height 5
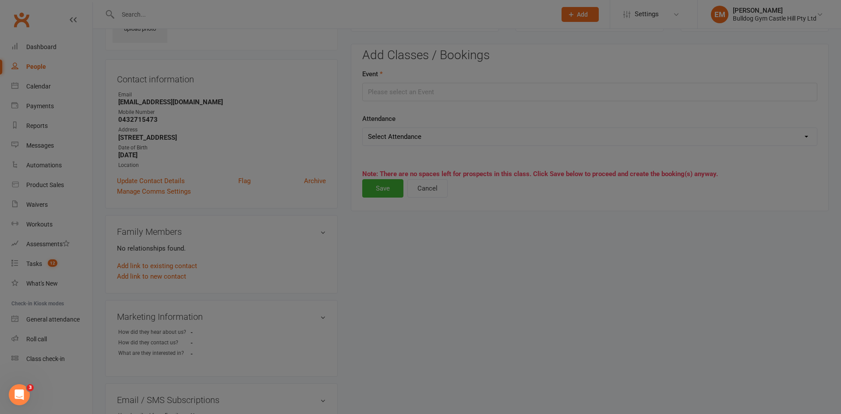
type input "Boxing - [DATE] 6:00:00 PM"
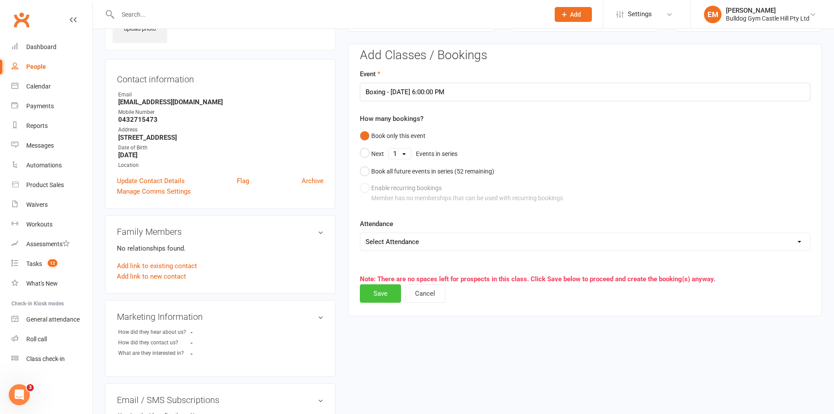
drag, startPoint x: 377, startPoint y: 295, endPoint x: 384, endPoint y: 288, distance: 9.3
click at [380, 293] on button "Save" at bounding box center [380, 293] width 41 height 18
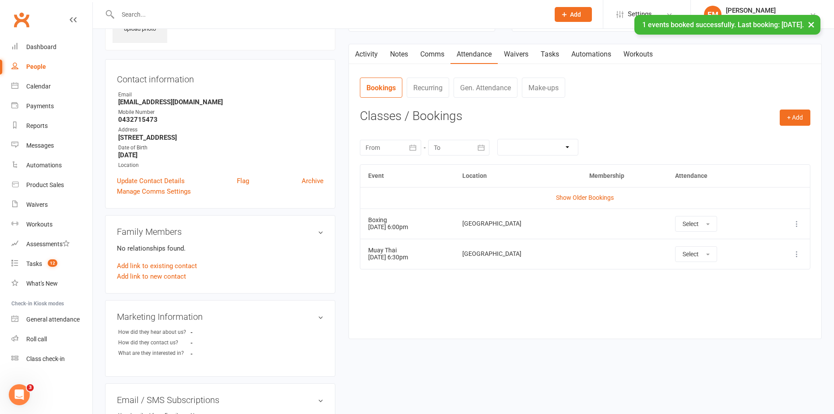
drag, startPoint x: 373, startPoint y: 60, endPoint x: 371, endPoint y: 50, distance: 10.0
click at [371, 50] on link "Activity" at bounding box center [366, 54] width 35 height 20
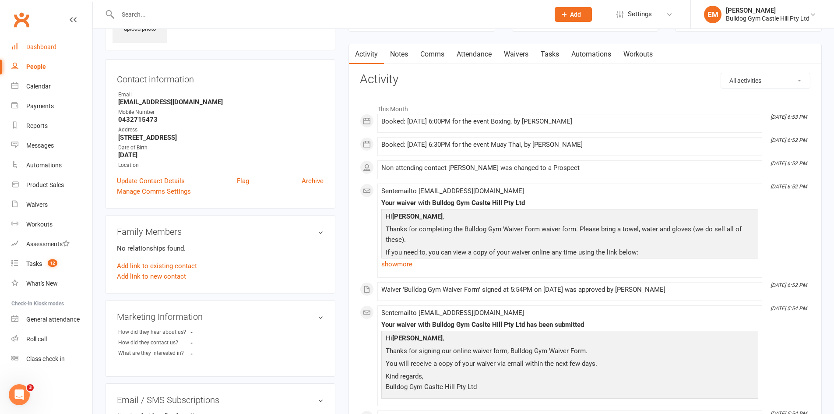
click at [52, 45] on div "Dashboard" at bounding box center [41, 46] width 30 height 7
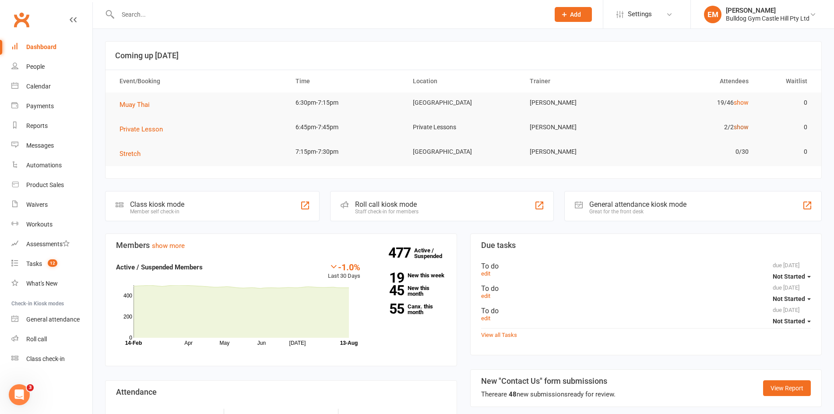
click at [743, 127] on link "show" at bounding box center [741, 126] width 15 height 7
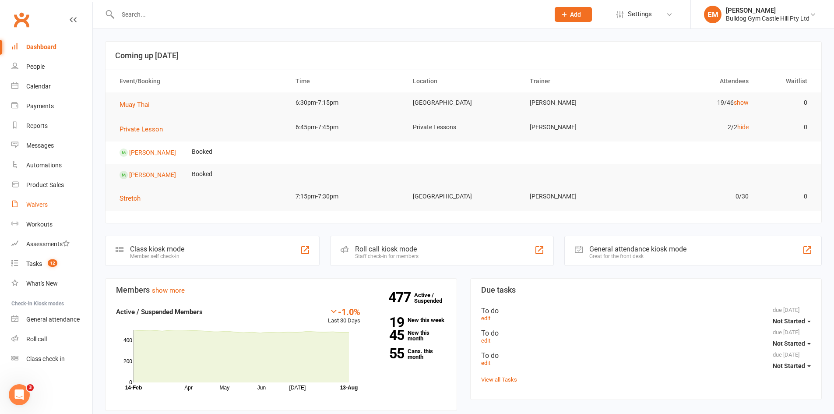
click at [65, 208] on link "Waivers" at bounding box center [51, 205] width 81 height 20
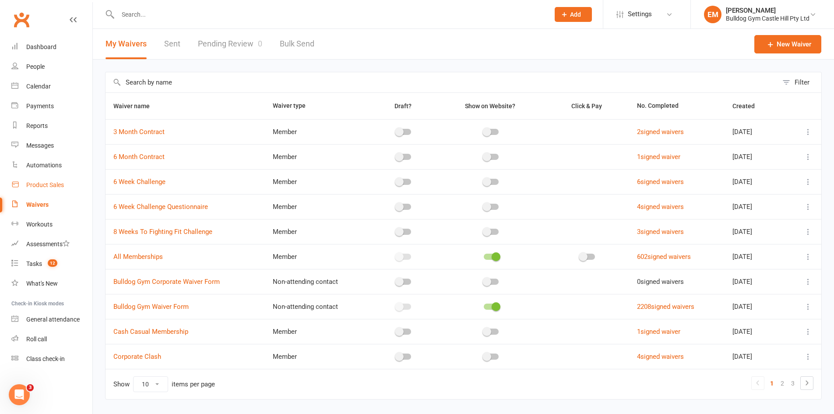
click at [51, 183] on div "Product Sales" at bounding box center [45, 184] width 38 height 7
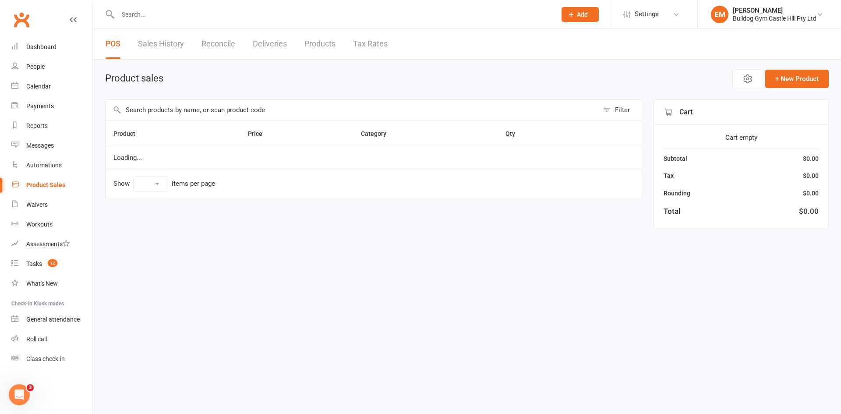
select select "100"
click at [230, 113] on input "text" at bounding box center [352, 110] width 492 height 20
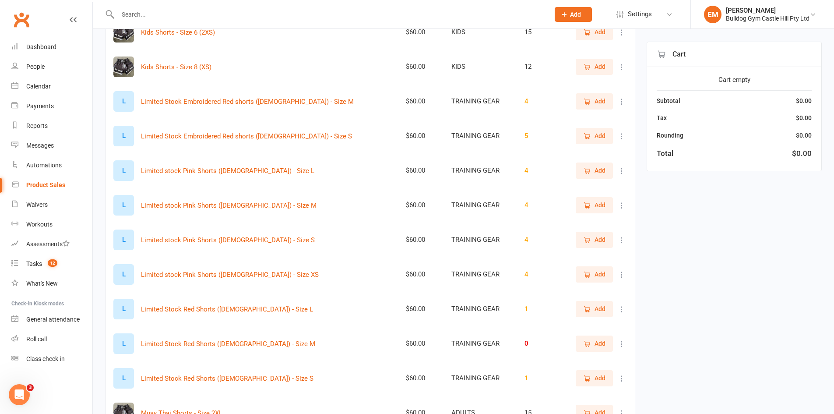
scroll to position [569, 0]
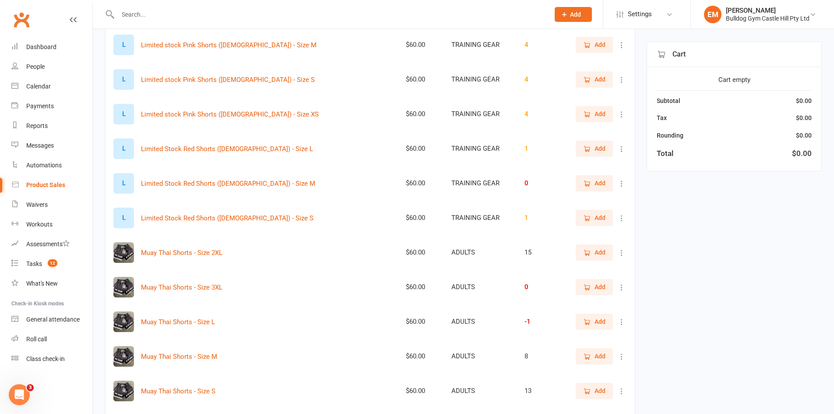
click at [598, 354] on span "Add" at bounding box center [599, 356] width 11 height 10
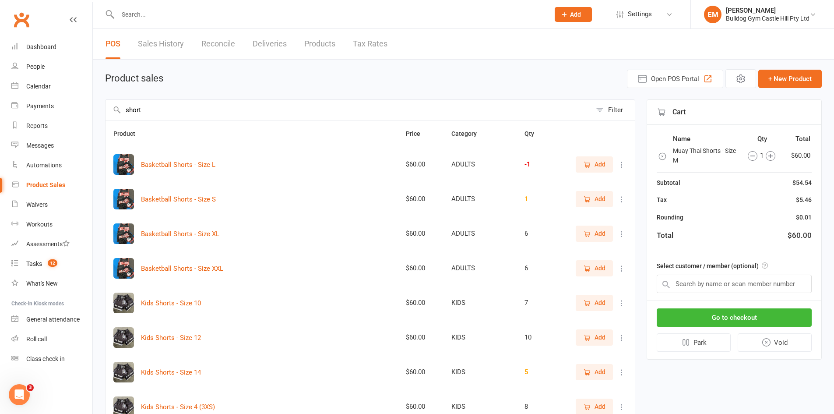
drag, startPoint x: 267, startPoint y: 108, endPoint x: 0, endPoint y: 96, distance: 267.7
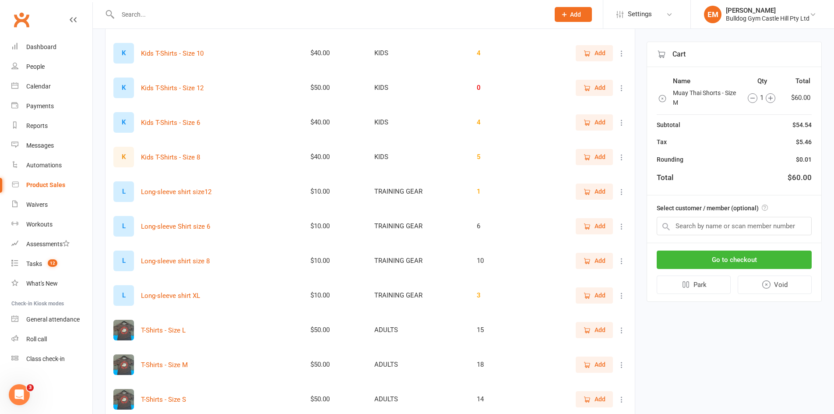
scroll to position [394, 0]
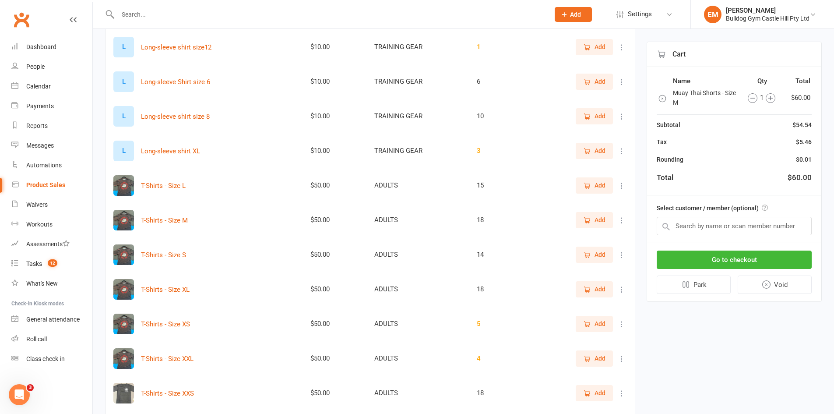
click at [590, 226] on button "Add" at bounding box center [594, 220] width 37 height 16
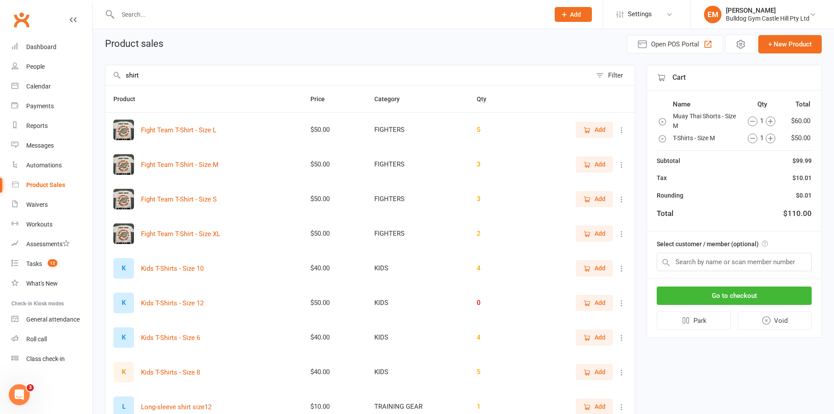
scroll to position [0, 0]
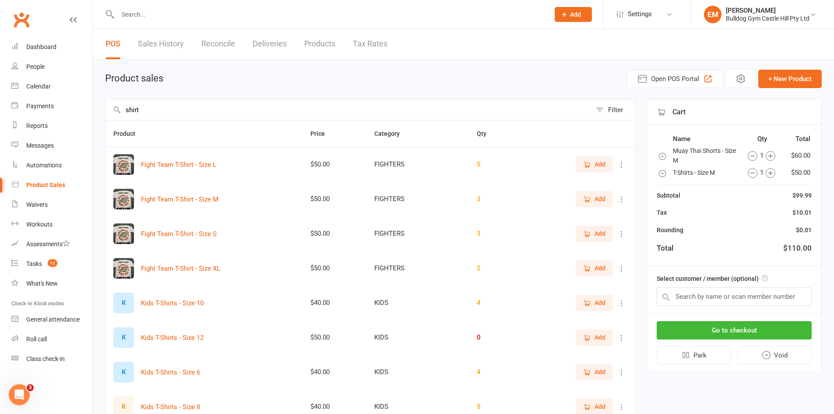
drag, startPoint x: 158, startPoint y: 100, endPoint x: 0, endPoint y: 68, distance: 160.8
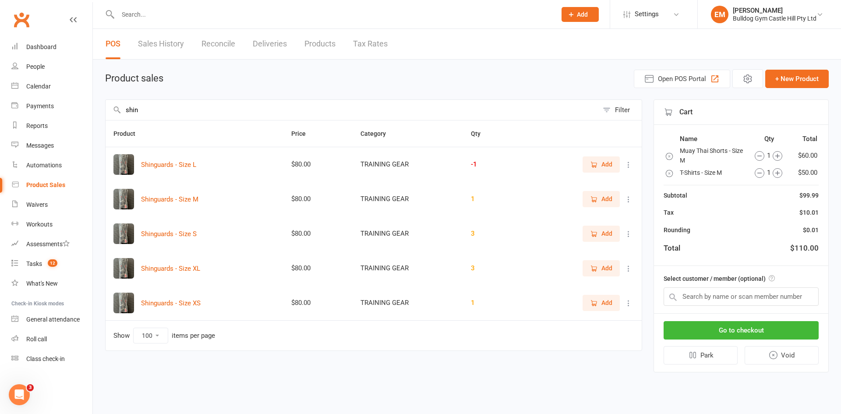
type input "shin"
click at [598, 165] on span "Add" at bounding box center [601, 164] width 22 height 10
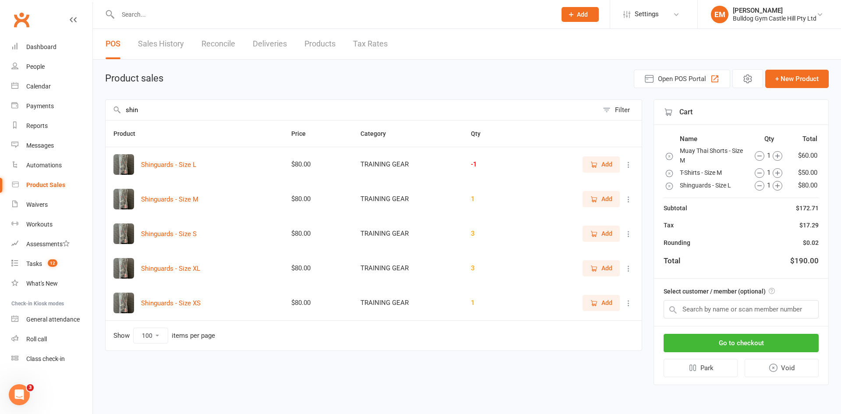
drag, startPoint x: 298, startPoint y: 111, endPoint x: 0, endPoint y: 102, distance: 298.2
click at [0, 103] on ui-view "Prospect Member Non-attending contact Class / event Appointment Task Membership…" at bounding box center [420, 199] width 841 height 395
type input "gloves"
click at [607, 233] on span "Add" at bounding box center [606, 234] width 11 height 10
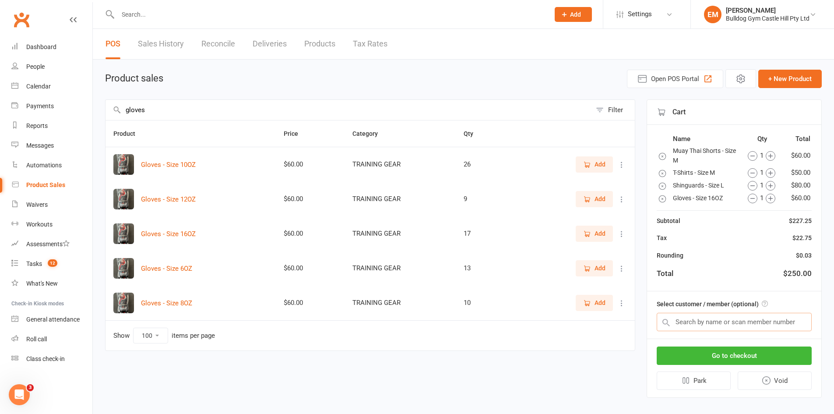
click at [691, 327] on input "text" at bounding box center [734, 322] width 155 height 18
type input "h"
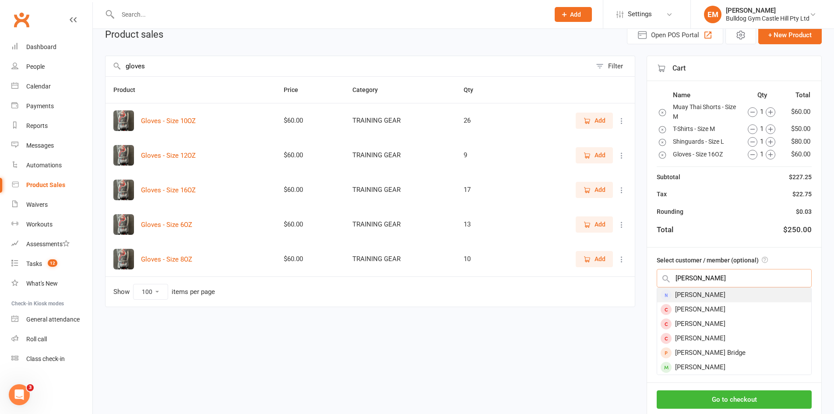
type input "[PERSON_NAME]"
drag, startPoint x: 738, startPoint y: 298, endPoint x: 743, endPoint y: 293, distance: 7.1
click at [742, 294] on div "[PERSON_NAME]" at bounding box center [734, 295] width 154 height 14
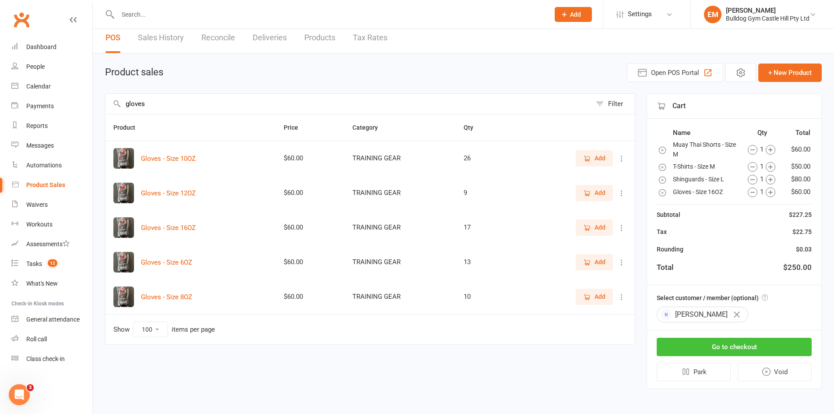
click at [746, 339] on button "Go to checkout" at bounding box center [734, 347] width 155 height 18
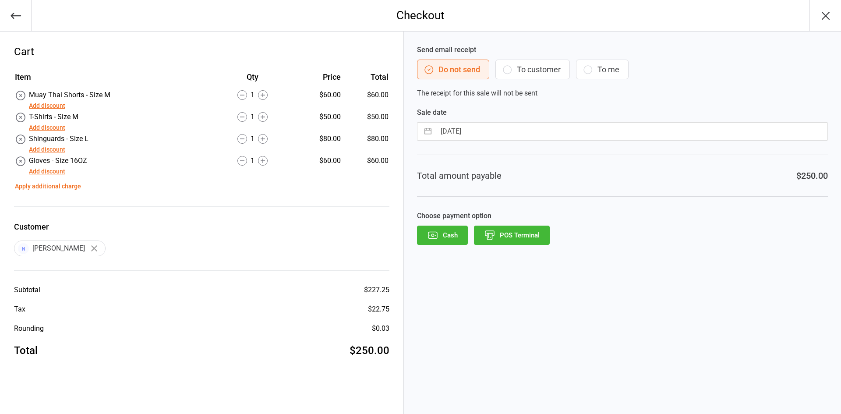
click at [505, 236] on button "POS Terminal" at bounding box center [512, 234] width 76 height 19
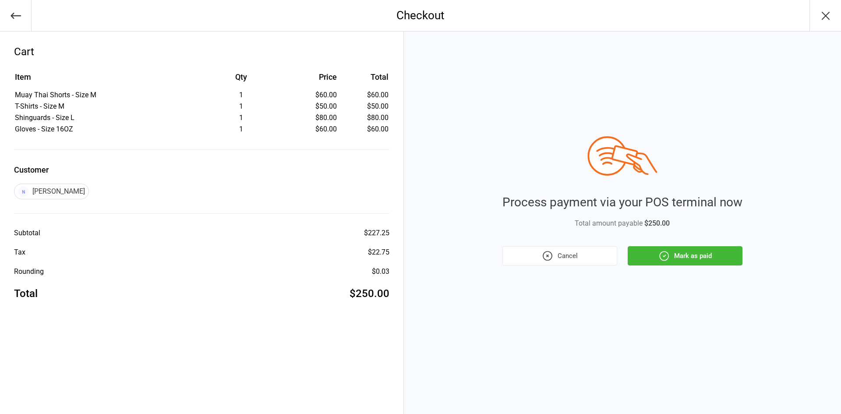
click at [697, 259] on button "Mark as paid" at bounding box center [684, 255] width 115 height 19
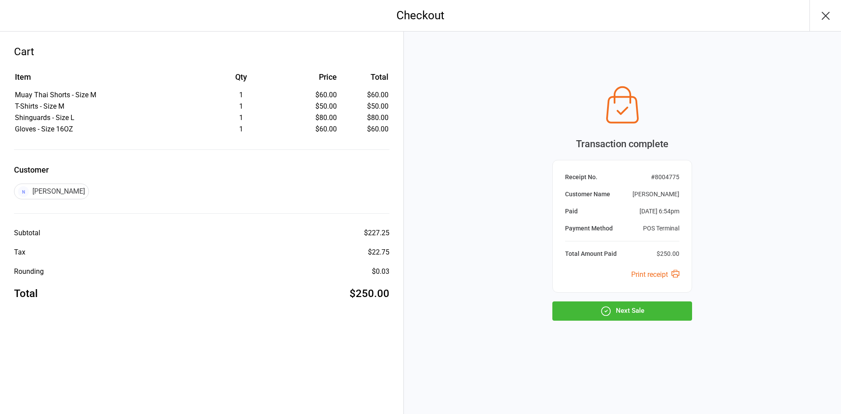
click at [658, 311] on button "Next Sale" at bounding box center [622, 310] width 140 height 19
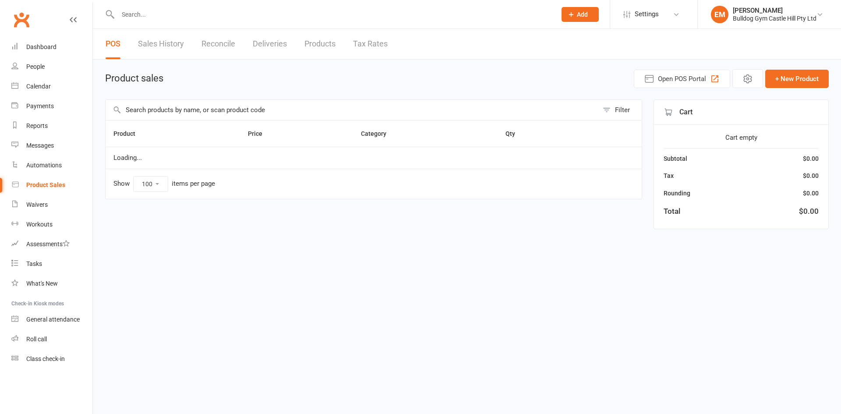
select select "100"
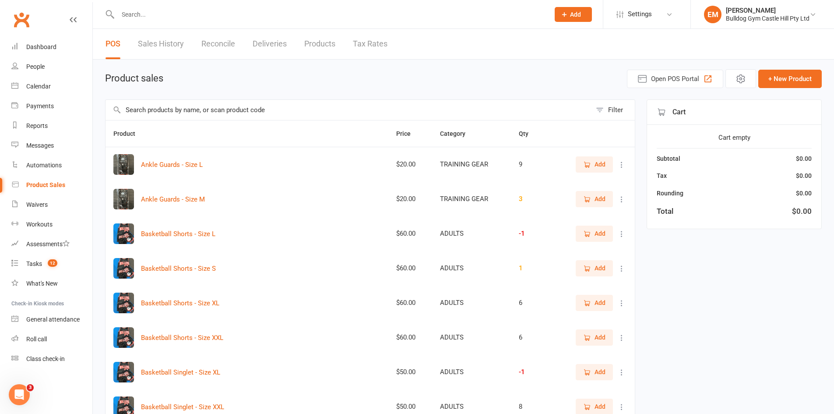
click at [153, 3] on div at bounding box center [324, 14] width 438 height 28
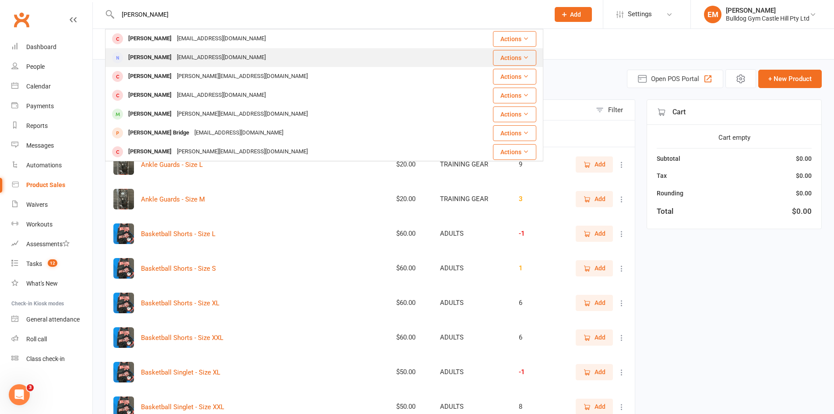
type input "[PERSON_NAME]"
click at [262, 57] on div "Joshua Basile joebianca02@bigpond.com" at bounding box center [282, 58] width 352 height 18
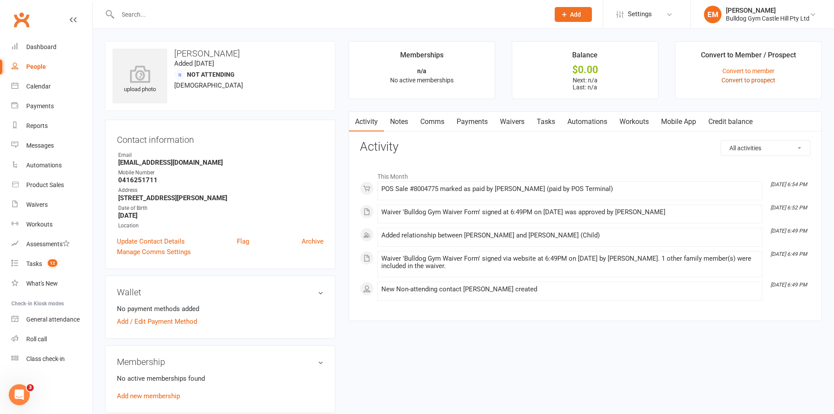
click at [725, 78] on link "Convert to prospect" at bounding box center [748, 80] width 54 height 7
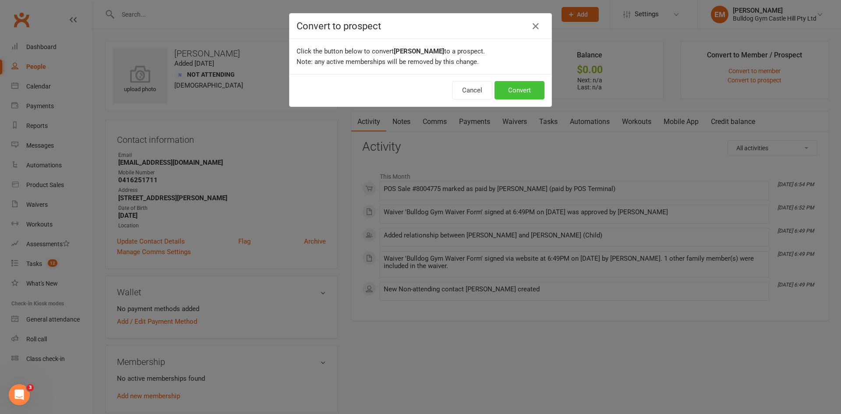
click at [511, 98] on button "Convert" at bounding box center [519, 90] width 50 height 18
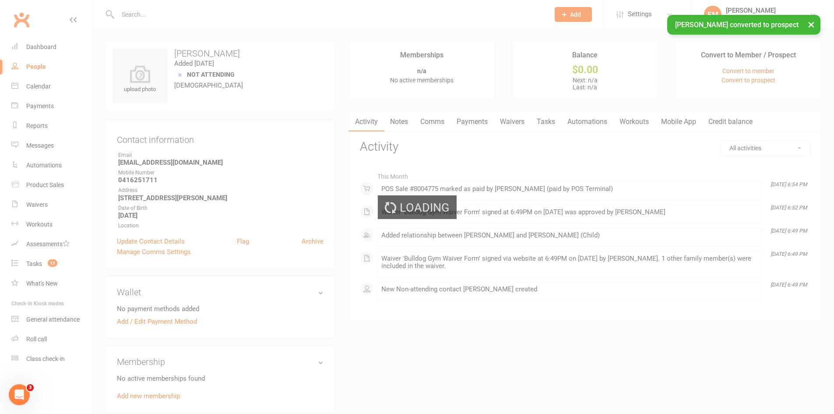
click at [200, 15] on div "× Joshua Basile converted to prospect" at bounding box center [411, 15] width 823 height 0
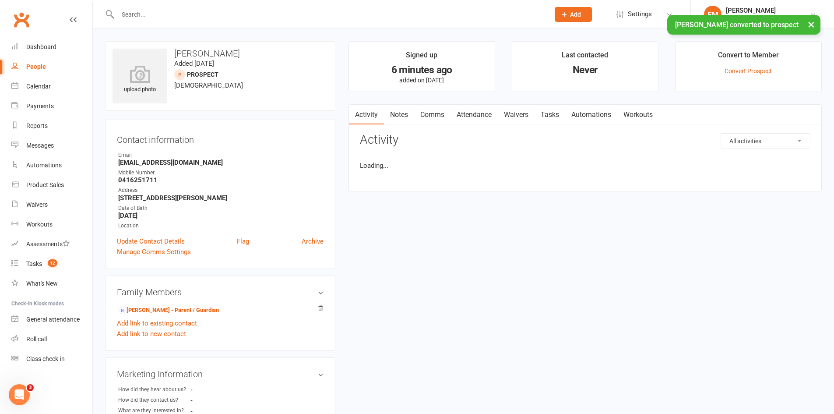
click at [199, 5] on div at bounding box center [324, 14] width 438 height 28
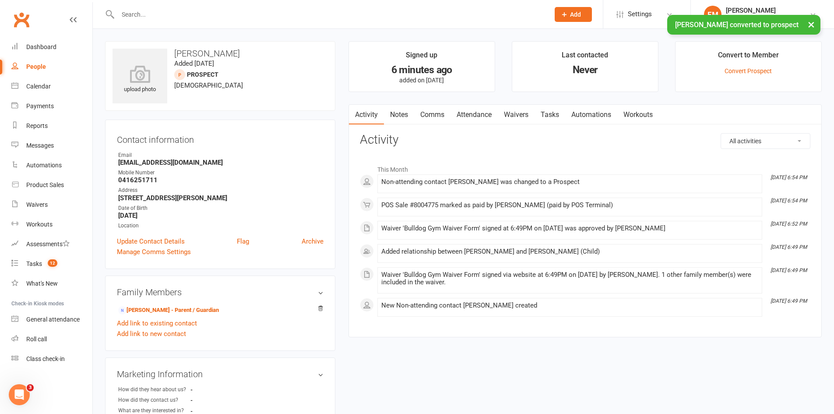
click at [200, 7] on div at bounding box center [324, 14] width 438 height 28
click at [225, 15] on div "× Joshua Basile converted to prospect" at bounding box center [411, 15] width 823 height 0
click at [222, 11] on input "text" at bounding box center [329, 14] width 428 height 12
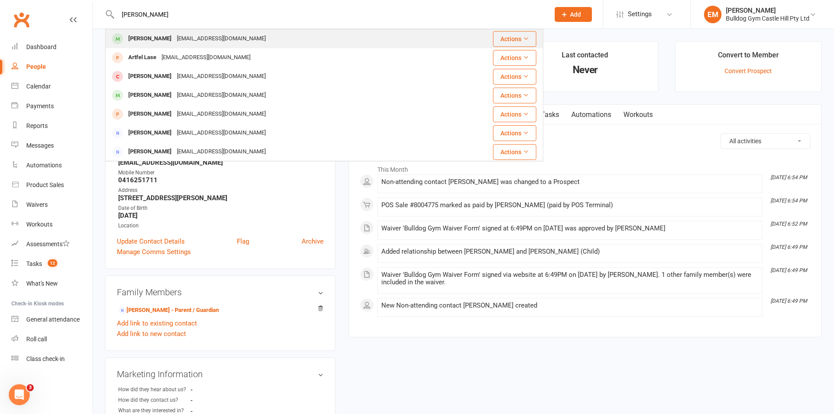
type input "arthur"
click at [213, 34] on div "Pfc@pfformation.com.au" at bounding box center [221, 38] width 94 height 13
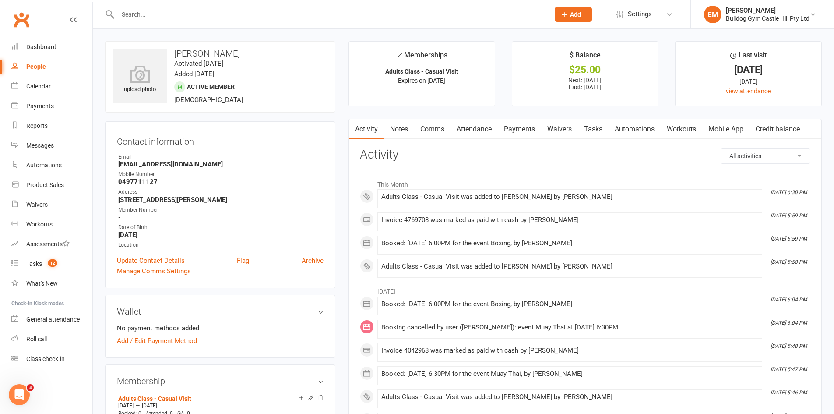
click at [522, 125] on link "Payments" at bounding box center [519, 129] width 43 height 20
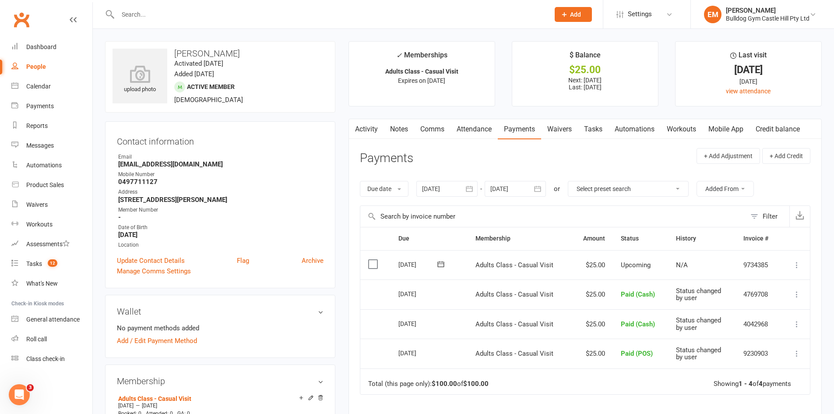
click at [796, 265] on icon at bounding box center [796, 264] width 9 height 9
click at [773, 293] on link "Mark as Paid (POS)" at bounding box center [758, 300] width 87 height 18
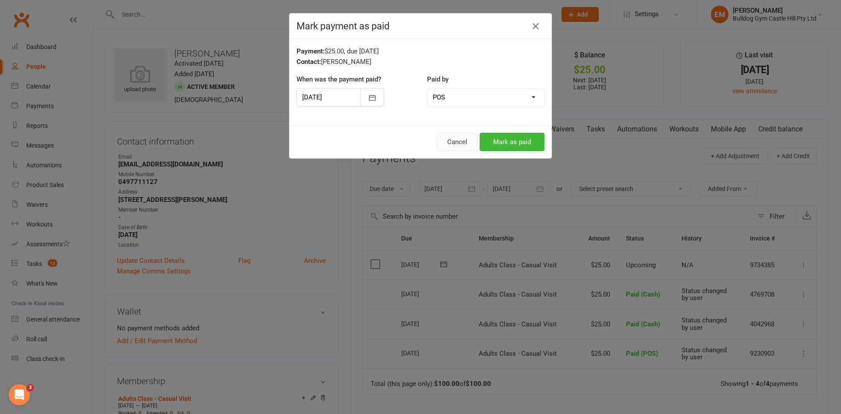
click at [464, 141] on button "Cancel" at bounding box center [457, 142] width 40 height 18
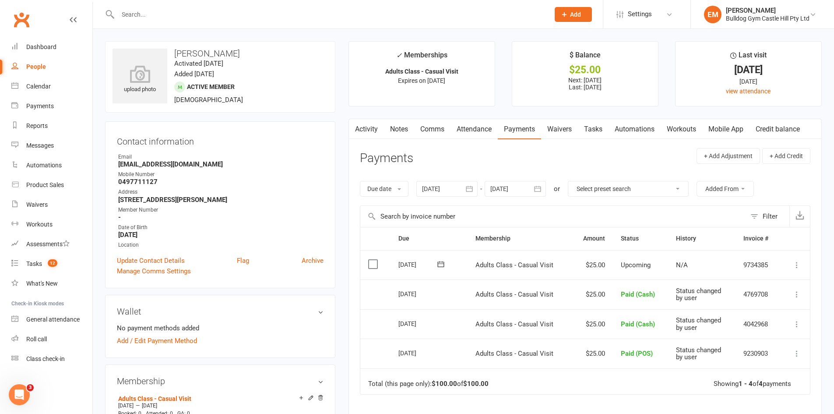
click at [800, 261] on button at bounding box center [796, 265] width 11 height 11
click at [798, 264] on icon at bounding box center [796, 264] width 9 height 9
drag, startPoint x: 795, startPoint y: 262, endPoint x: 791, endPoint y: 268, distance: 8.1
click at [794, 263] on icon at bounding box center [796, 264] width 9 height 9
click at [789, 278] on link "Mark as Paid (Cash)" at bounding box center [758, 282] width 87 height 18
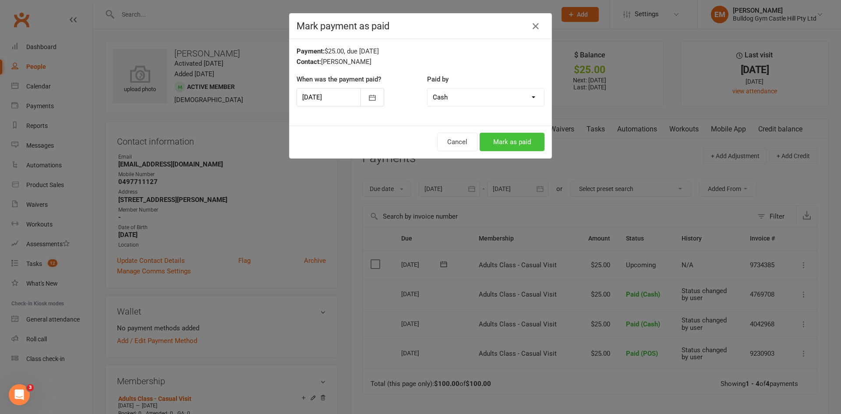
click at [508, 140] on button "Mark as paid" at bounding box center [511, 142] width 65 height 18
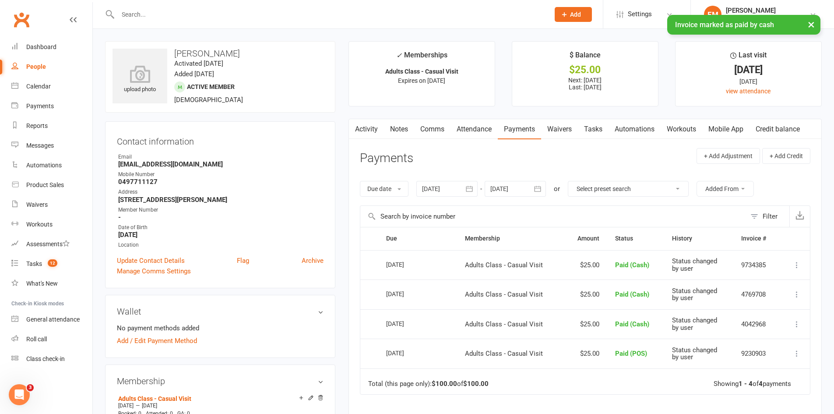
click at [477, 129] on link "Attendance" at bounding box center [473, 129] width 47 height 20
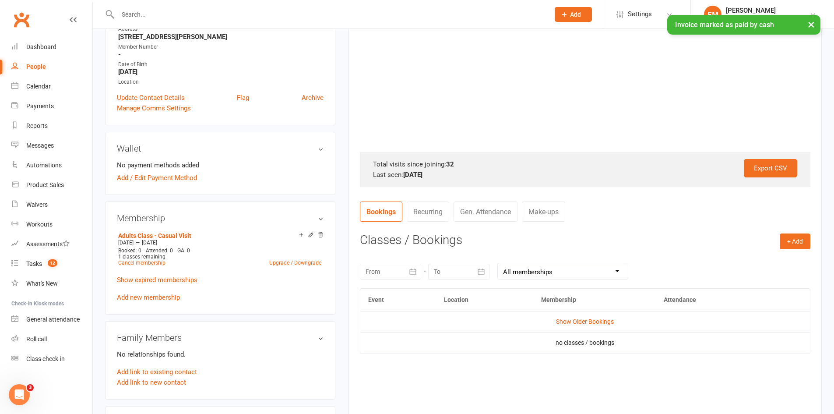
scroll to position [175, 0]
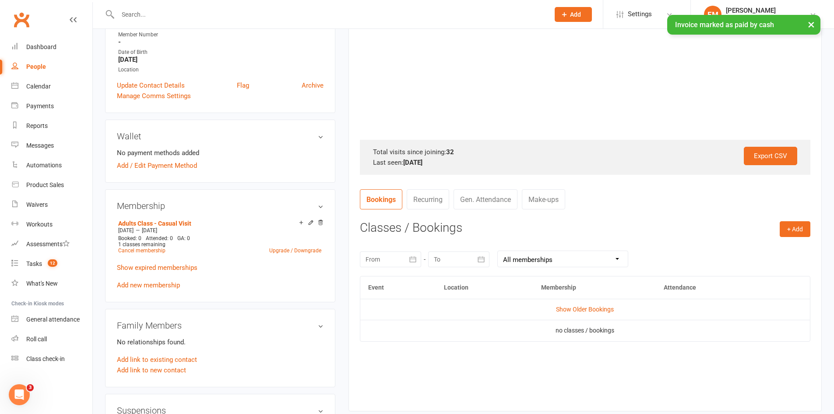
drag, startPoint x: 800, startPoint y: 251, endPoint x: 803, endPoint y: 238, distance: 13.5
click at [800, 251] on div "August 2025 Sun Mon Tue Wed Thu Fri Sat 31 27 28 29 30 31 01 02 32 03 04 05 06 …" at bounding box center [585, 259] width 450 height 34
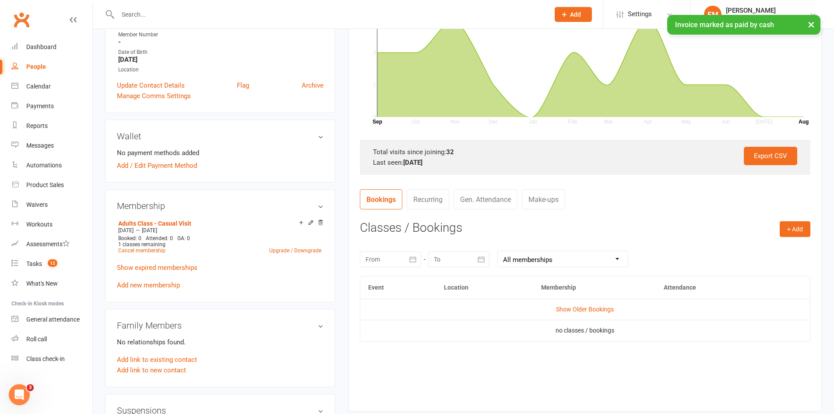
click at [802, 238] on div "+ Add Book Event Add Appointment Book a Friend Classes / Bookings [DATE] Sun Mo…" at bounding box center [585, 309] width 450 height 176
click at [789, 225] on button "+ Add" at bounding box center [795, 229] width 31 height 16
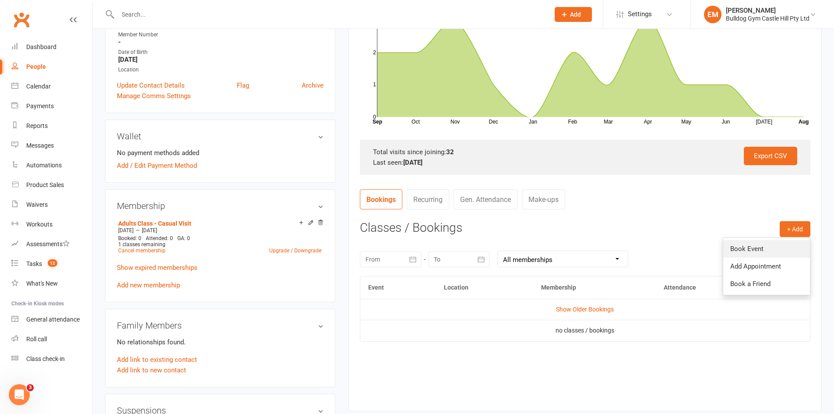
click at [780, 247] on link "Book Event" at bounding box center [766, 249] width 87 height 18
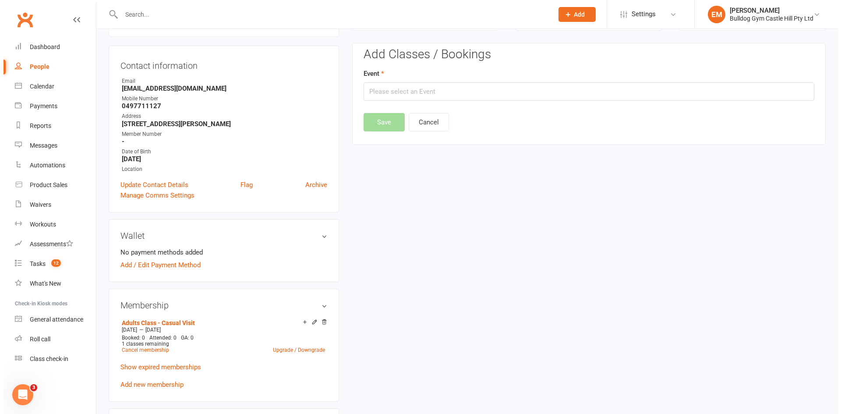
scroll to position [75, 0]
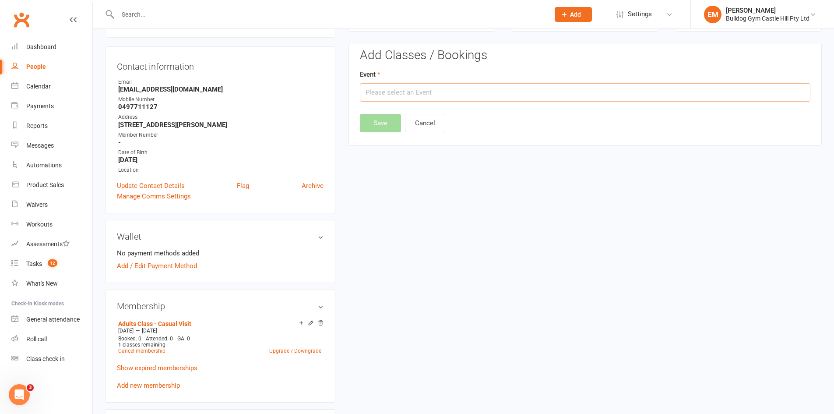
click at [500, 91] on input "text" at bounding box center [585, 92] width 450 height 18
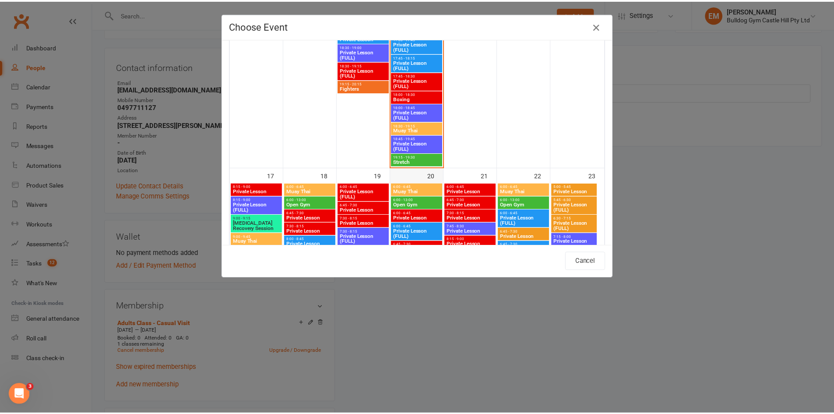
scroll to position [1920, 0]
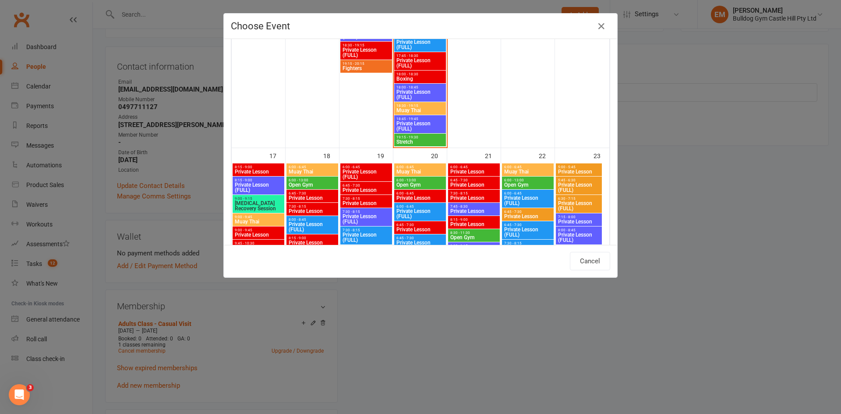
click at [418, 80] on span "Boxing" at bounding box center [420, 78] width 48 height 5
type input "Boxing - [DATE] 6:00:00 PM"
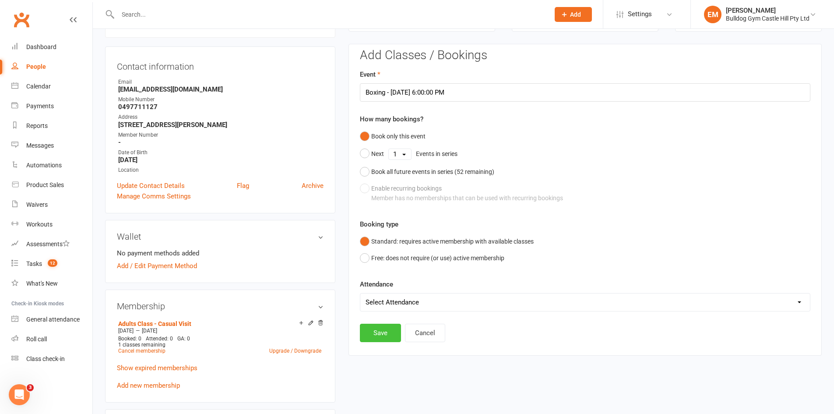
drag, startPoint x: 378, startPoint y: 332, endPoint x: 382, endPoint y: 327, distance: 6.2
click at [379, 331] on button "Save" at bounding box center [380, 333] width 41 height 18
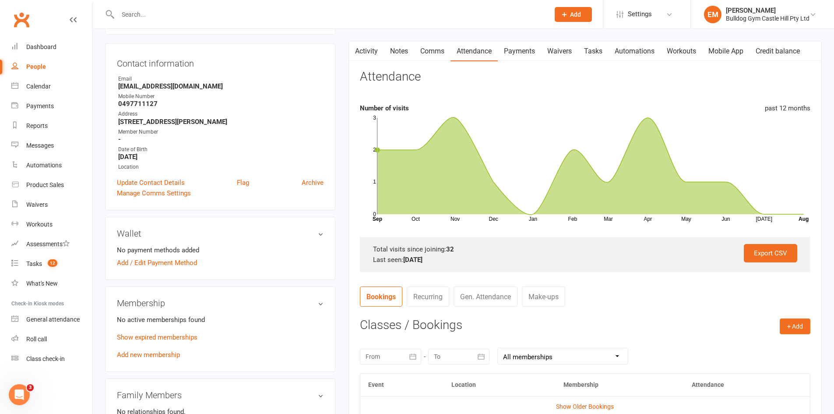
scroll to position [0, 0]
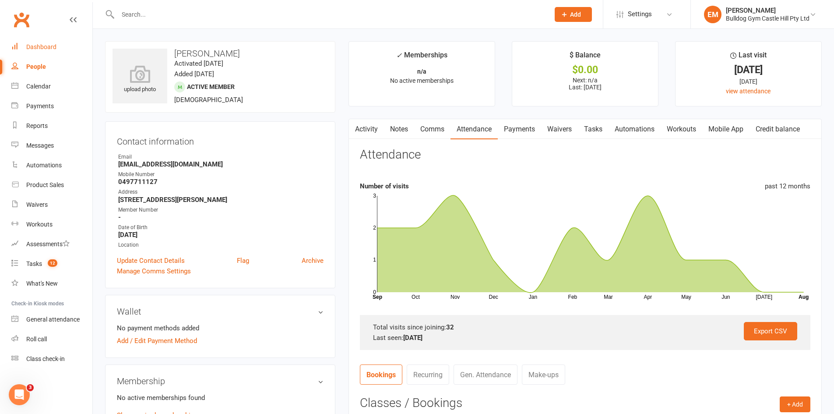
click at [50, 45] on div "Dashboard" at bounding box center [41, 46] width 30 height 7
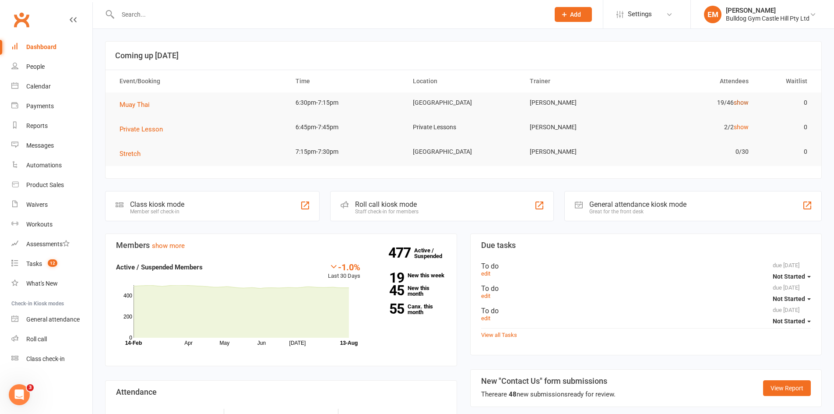
click at [746, 103] on link "show" at bounding box center [741, 102] width 15 height 7
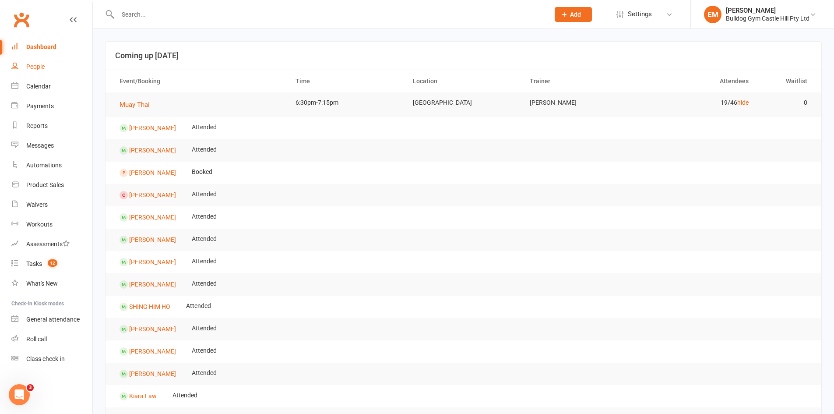
click at [26, 60] on link "People" at bounding box center [51, 67] width 81 height 20
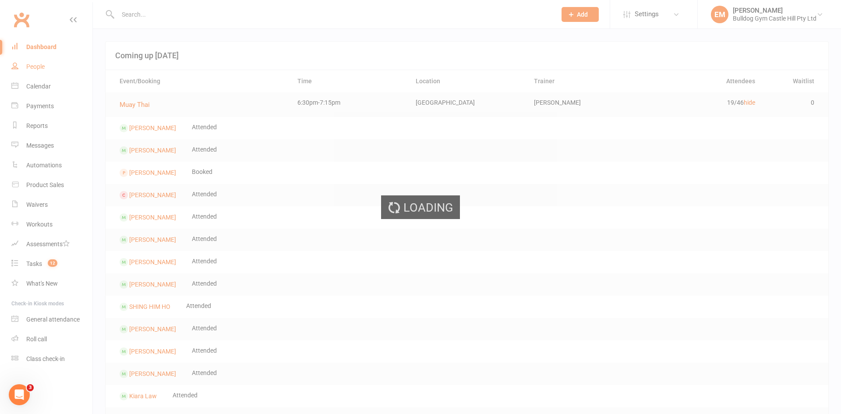
select select "100"
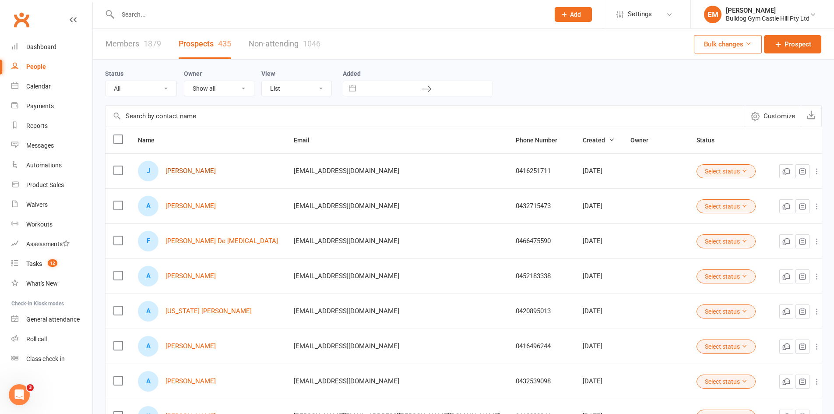
click at [206, 170] on link "[PERSON_NAME]" at bounding box center [190, 170] width 50 height 7
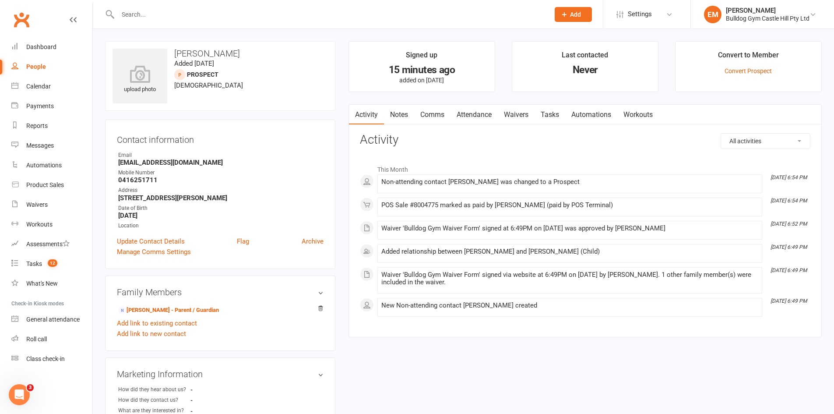
drag, startPoint x: 408, startPoint y: 118, endPoint x: 412, endPoint y: 128, distance: 10.7
click at [408, 121] on link "Notes" at bounding box center [399, 115] width 30 height 20
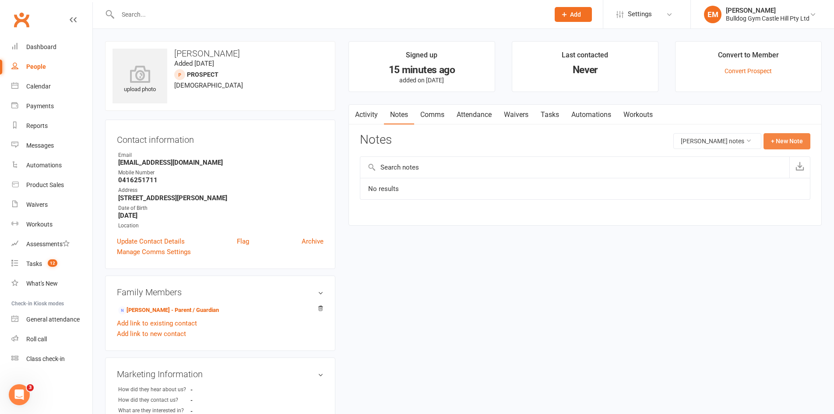
click at [787, 142] on button "+ New Note" at bounding box center [786, 141] width 47 height 16
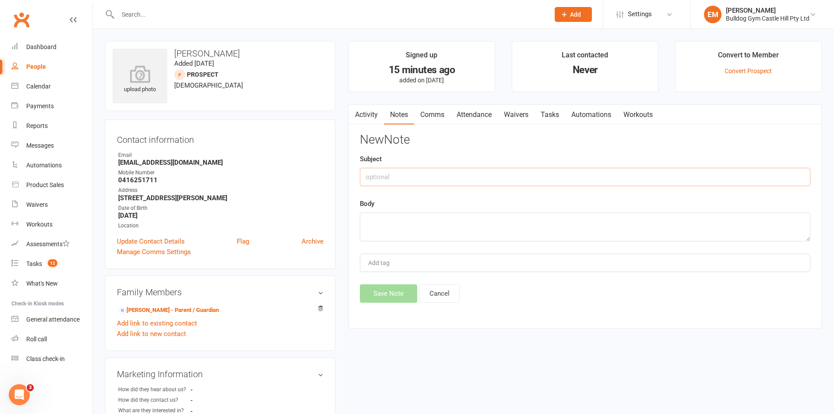
click at [584, 183] on input "text" at bounding box center [585, 177] width 450 height 18
type input "Private lessons"
click at [580, 221] on textarea at bounding box center [585, 226] width 450 height 29
type textarea "Does PT with Capellos'"
click at [375, 305] on div "Activity Notes Comms Attendance Waivers Tasks Automations Workouts Notes Joshua…" at bounding box center [584, 216] width 473 height 225
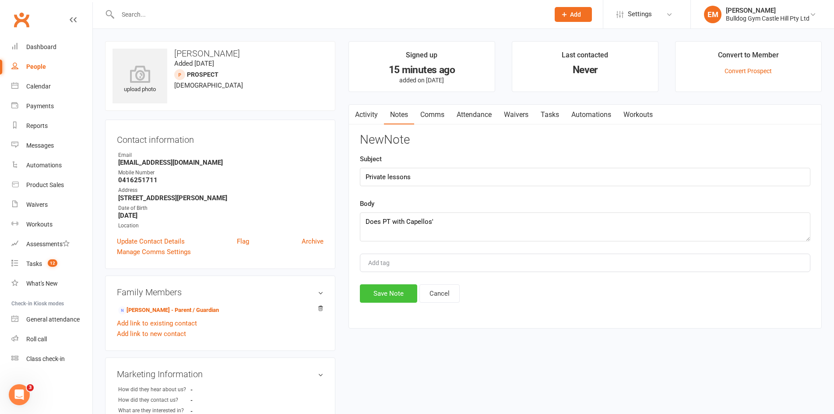
click at [375, 302] on button "Save Note" at bounding box center [388, 293] width 57 height 18
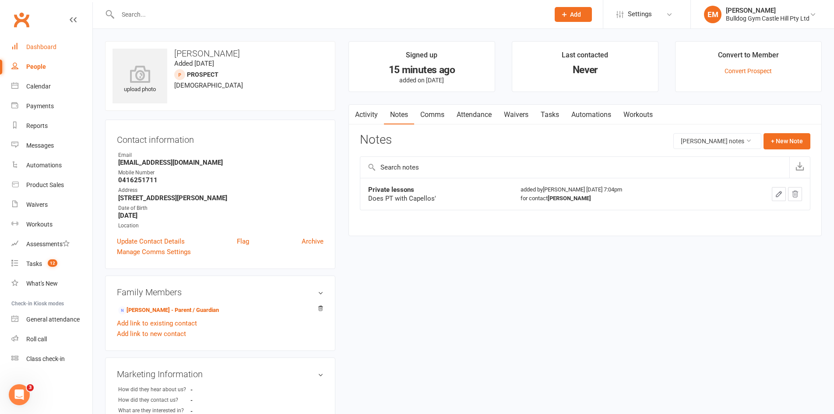
click at [53, 44] on div "Dashboard" at bounding box center [41, 46] width 30 height 7
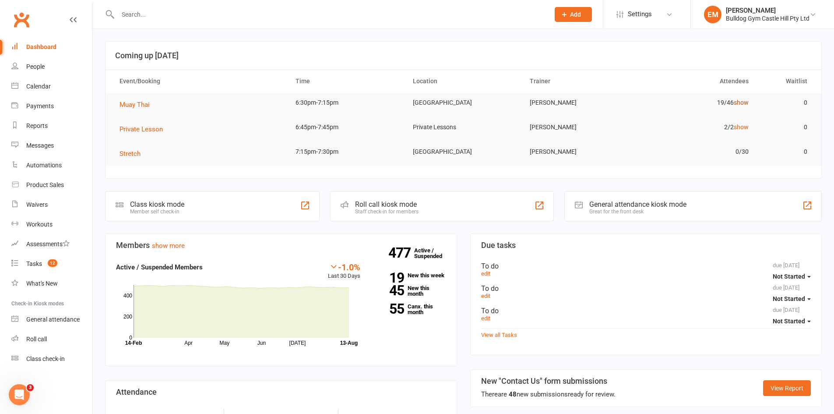
click at [743, 105] on link "show" at bounding box center [741, 102] width 15 height 7
click at [55, 74] on link "People" at bounding box center [51, 67] width 81 height 20
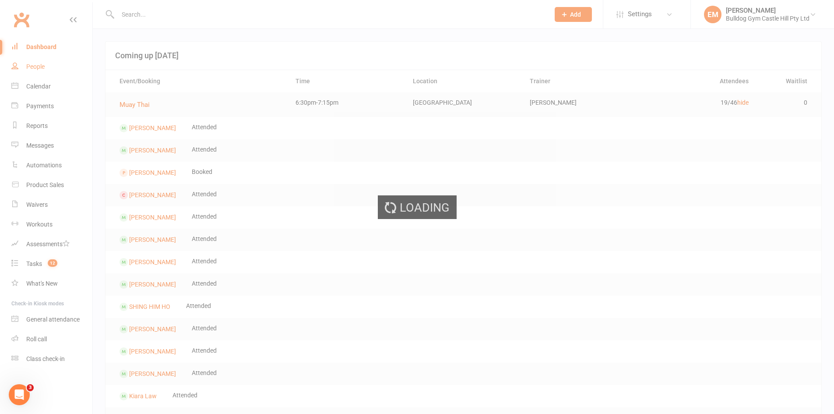
select select "100"
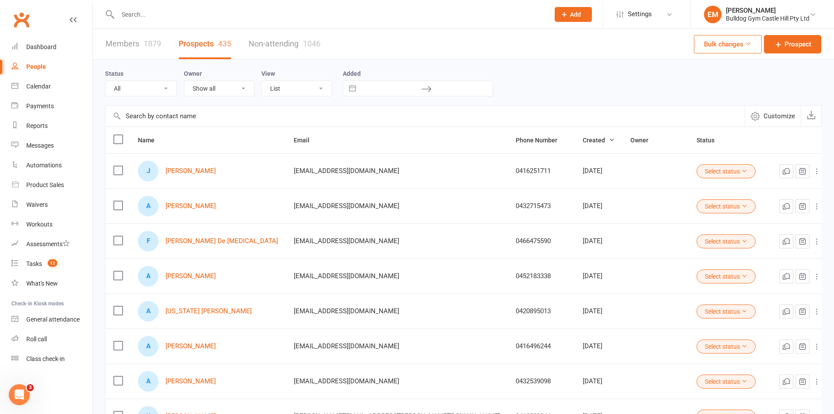
click at [204, 208] on div "A Aftab Bismi" at bounding box center [208, 206] width 140 height 21
click at [202, 208] on link "[PERSON_NAME]" at bounding box center [190, 205] width 50 height 7
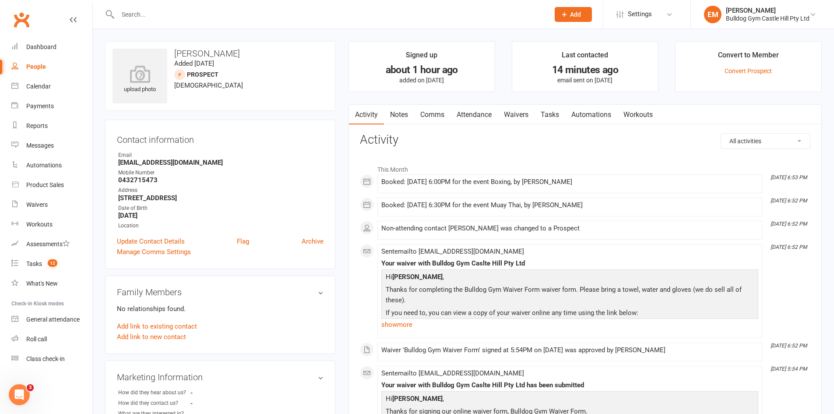
click at [397, 112] on link "Notes" at bounding box center [399, 115] width 30 height 20
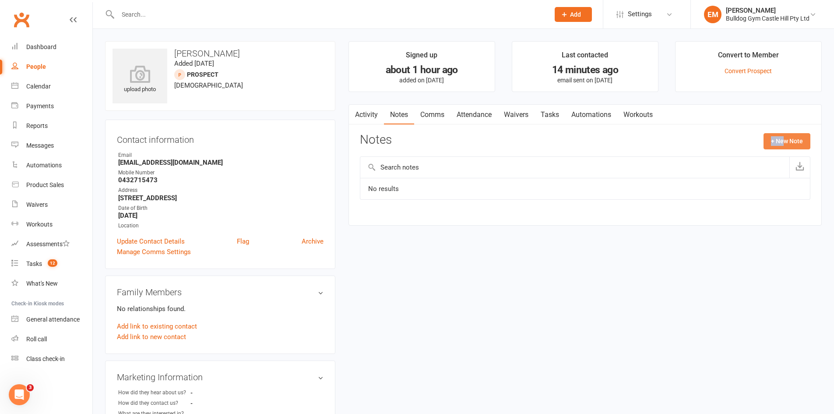
drag, startPoint x: 781, startPoint y: 133, endPoint x: 784, endPoint y: 141, distance: 8.2
click at [784, 139] on div "Activity Notes Comms Attendance Waivers Tasks Automations Workouts Notes + New …" at bounding box center [584, 164] width 473 height 121
click at [781, 131] on div "Activity Notes Comms Attendance Waivers Tasks Automations Workouts Notes + New …" at bounding box center [584, 164] width 473 height 121
click at [779, 142] on button "+ New Note" at bounding box center [786, 141] width 47 height 16
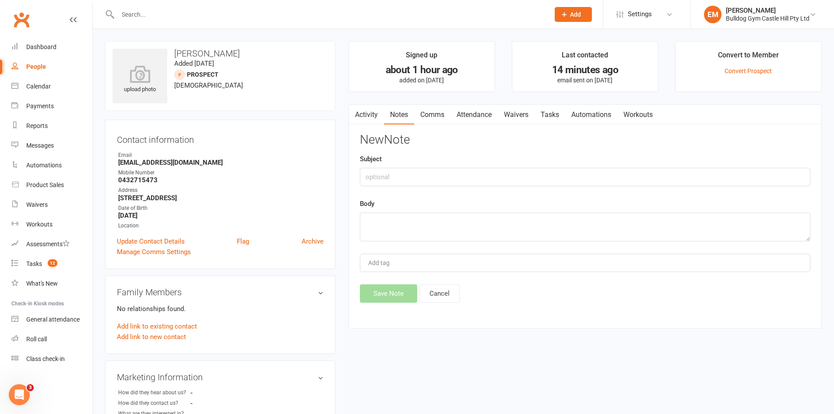
click at [601, 197] on div "New Note Subject Body Add tag Save Note Cancel" at bounding box center [585, 217] width 450 height 169
click at [600, 172] on input "text" at bounding box center [585, 177] width 450 height 18
click at [395, 118] on link "Notes" at bounding box center [399, 115] width 30 height 20
click at [448, 119] on link "Comms" at bounding box center [432, 115] width 36 height 20
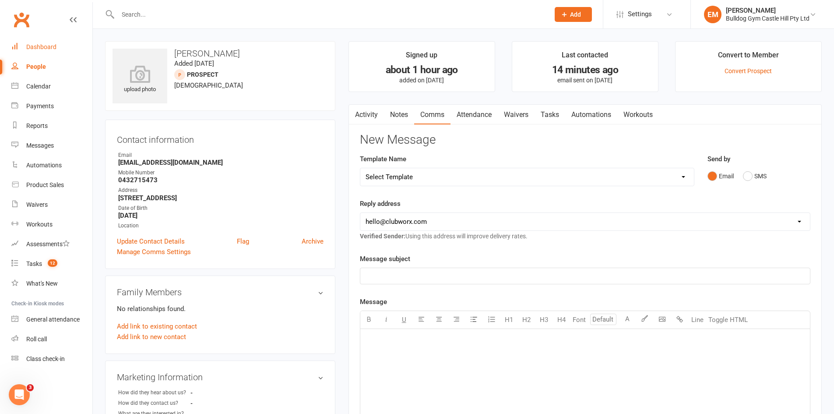
click at [49, 41] on link "Dashboard" at bounding box center [51, 47] width 81 height 20
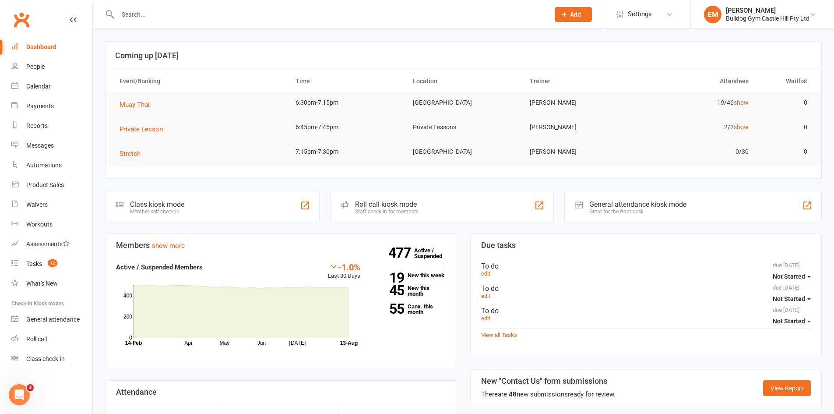
click at [30, 391] on nav "Clubworx Dashboard People Calendar Payments Reports Messages Automations Produc…" at bounding box center [46, 209] width 93 height 414
click at [24, 397] on div "Open Intercom Messenger" at bounding box center [19, 394] width 29 height 29
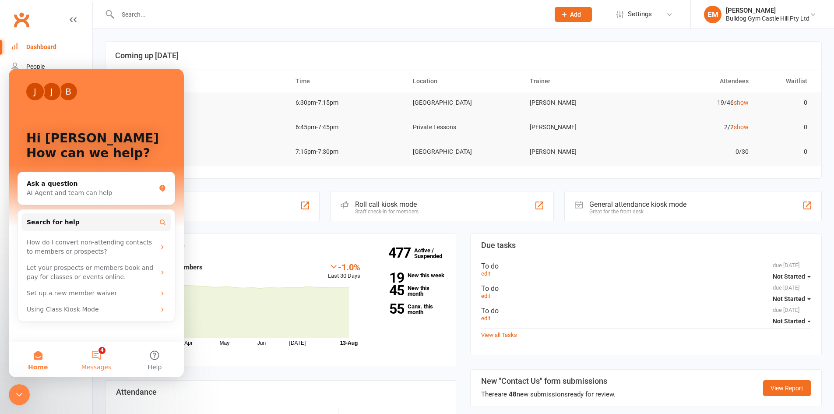
click at [99, 360] on button "4 Messages" at bounding box center [96, 359] width 58 height 35
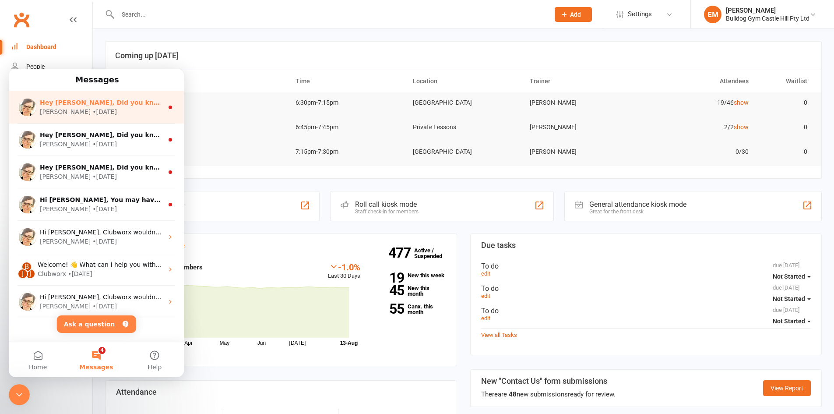
click at [107, 109] on div "Emily • 2w ago" at bounding box center [101, 111] width 123 height 9
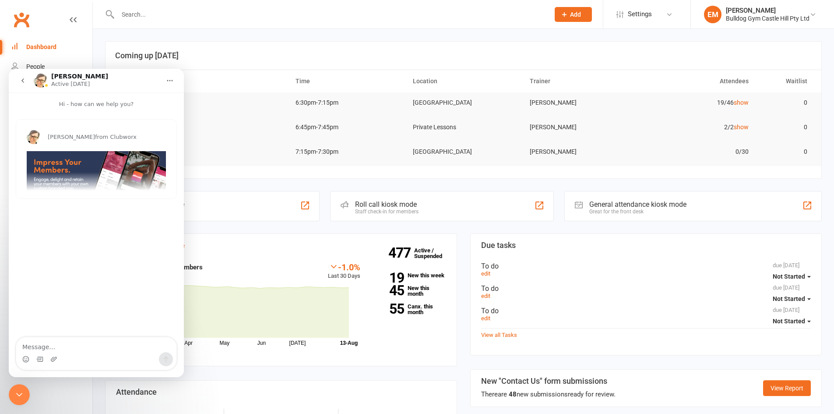
click at [25, 87] on button "go back" at bounding box center [22, 80] width 17 height 17
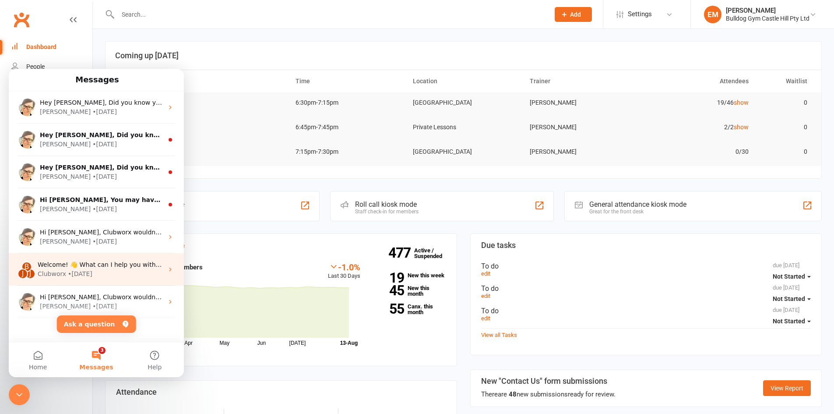
click at [140, 275] on div "Clubworx • 50w ago" at bounding box center [101, 273] width 126 height 9
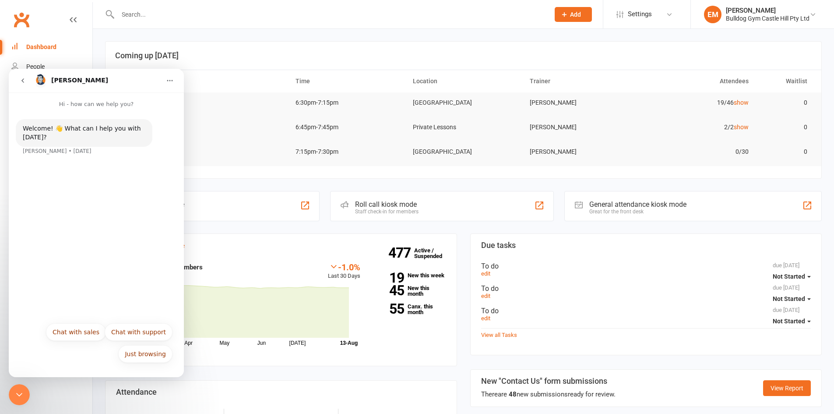
click at [21, 84] on button "go back" at bounding box center [22, 80] width 17 height 17
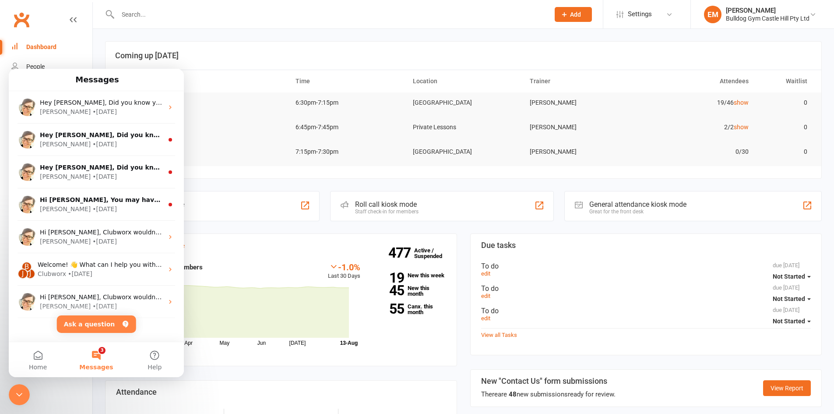
click at [130, 44] on header "Coming up [DATE]" at bounding box center [464, 56] width 716 height 28
click at [20, 393] on icon "Close Intercom Messenger" at bounding box center [19, 394] width 11 height 11
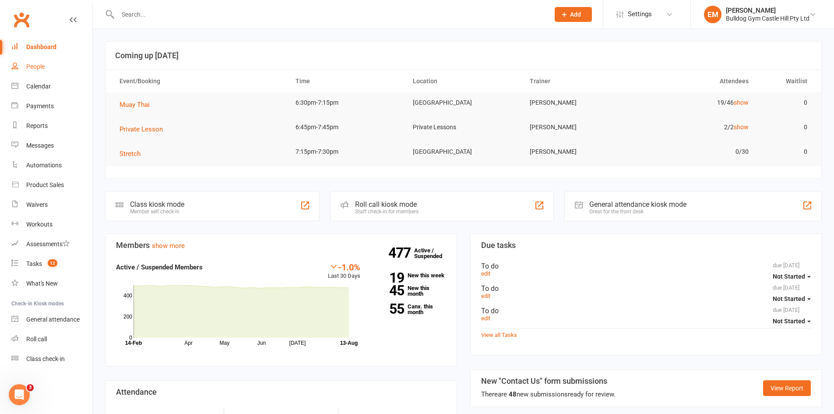
click at [45, 65] on link "People" at bounding box center [51, 67] width 81 height 20
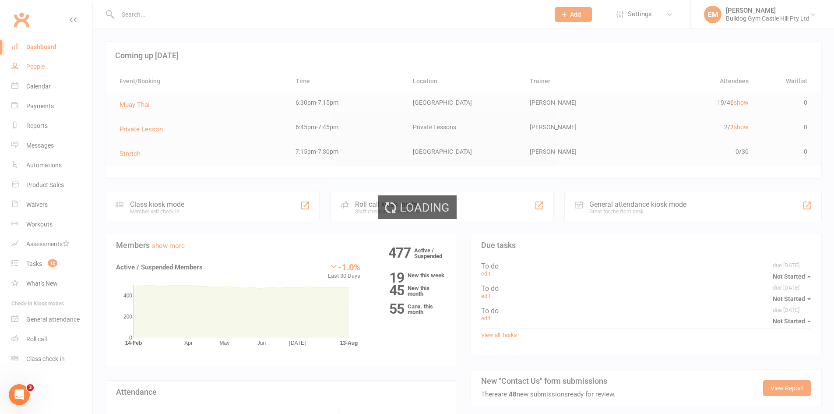
select select "100"
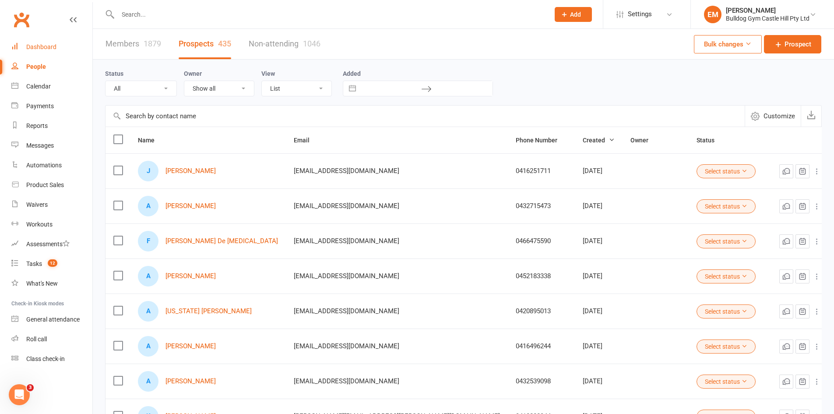
click at [54, 51] on link "Dashboard" at bounding box center [51, 47] width 81 height 20
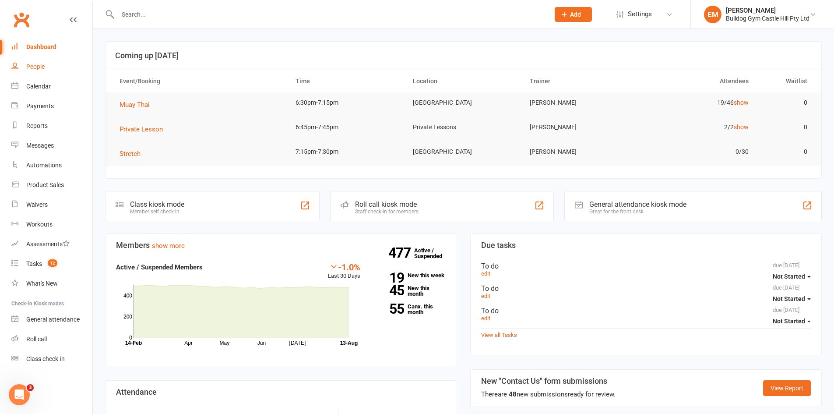
click at [57, 67] on link "People" at bounding box center [51, 67] width 81 height 20
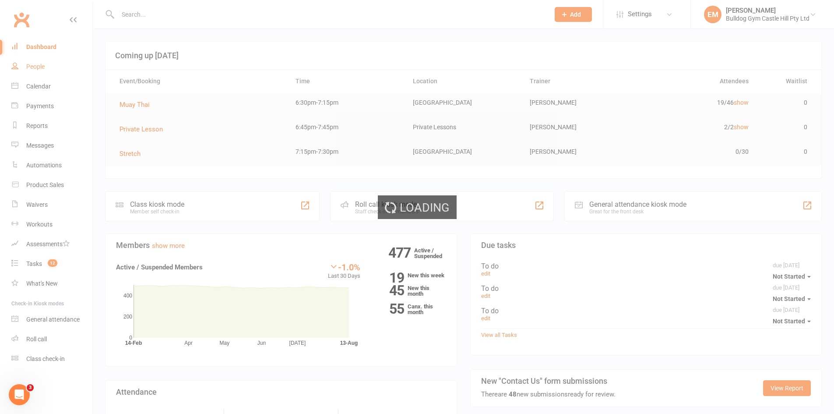
select select "100"
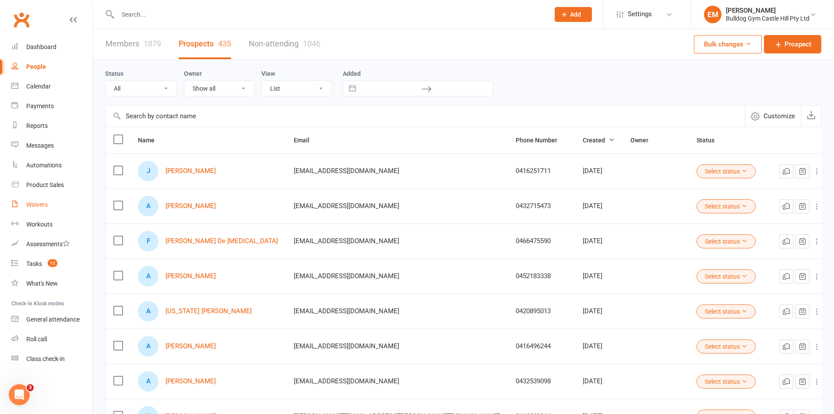
click at [59, 208] on link "Waivers" at bounding box center [51, 205] width 81 height 20
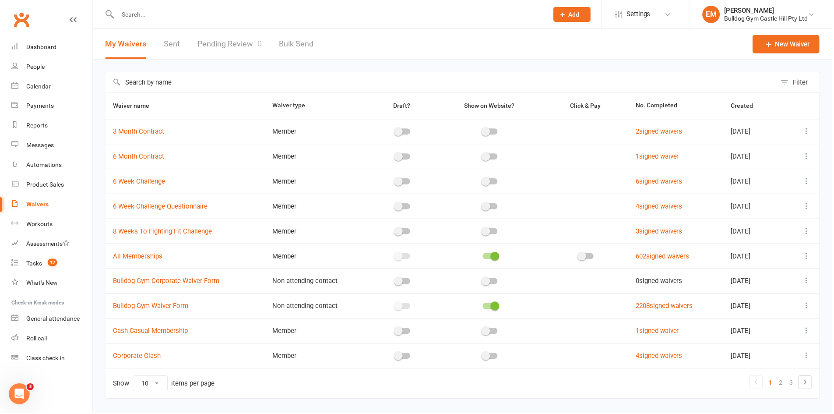
click at [209, 46] on link "Pending Review 0" at bounding box center [230, 44] width 64 height 30
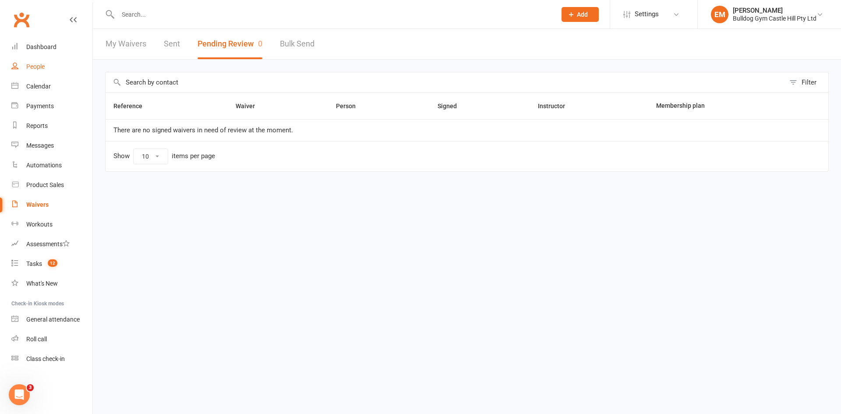
click at [29, 69] on div "People" at bounding box center [35, 66] width 18 height 7
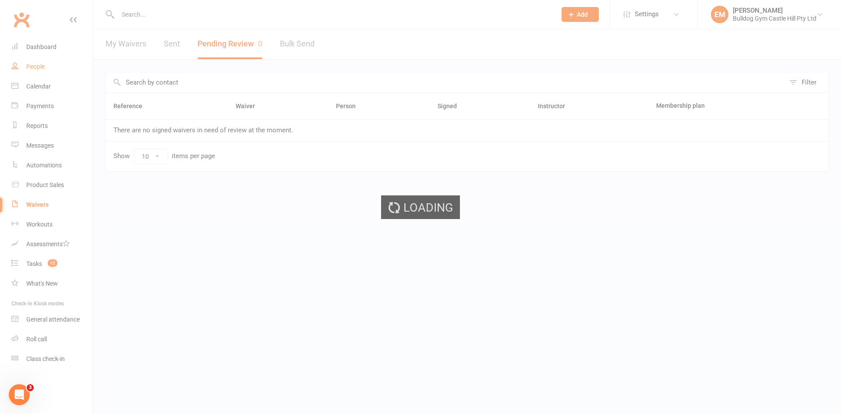
select select "100"
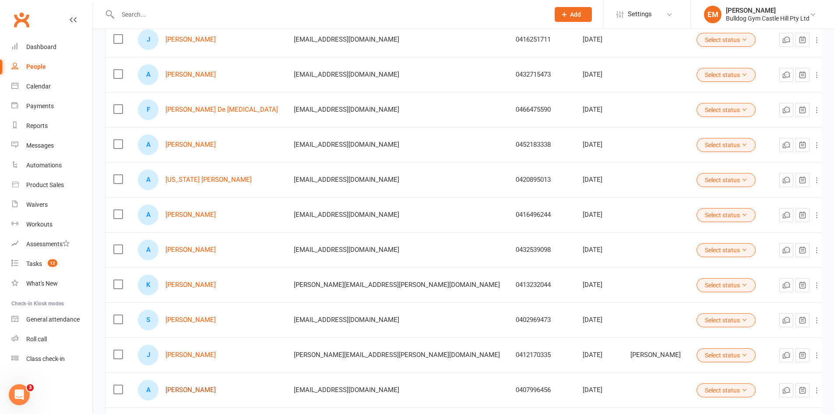
scroll to position [175, 0]
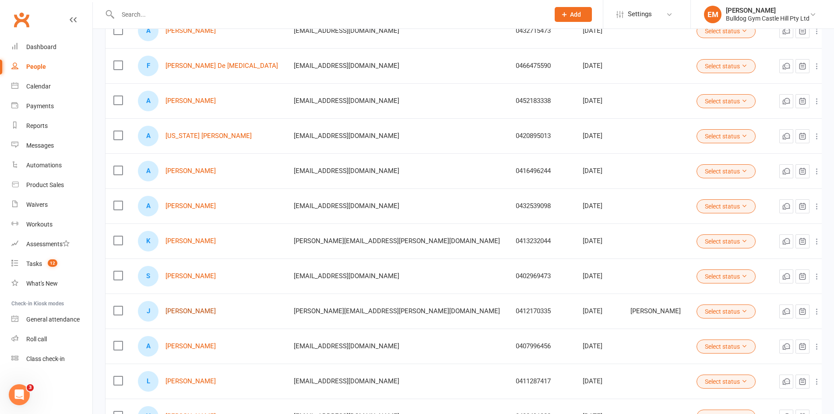
click at [173, 310] on link "[PERSON_NAME]" at bounding box center [190, 310] width 50 height 7
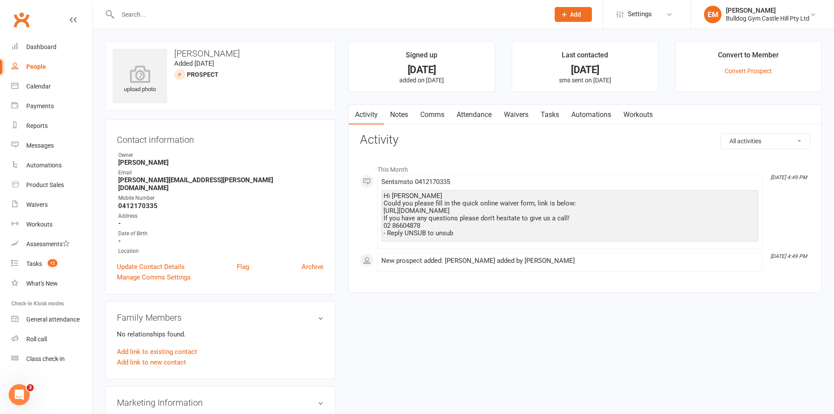
click at [46, 69] on link "People" at bounding box center [51, 67] width 81 height 20
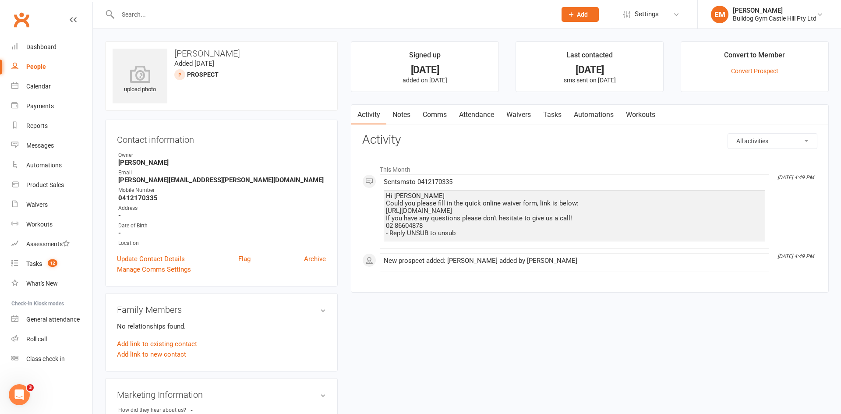
select select "100"
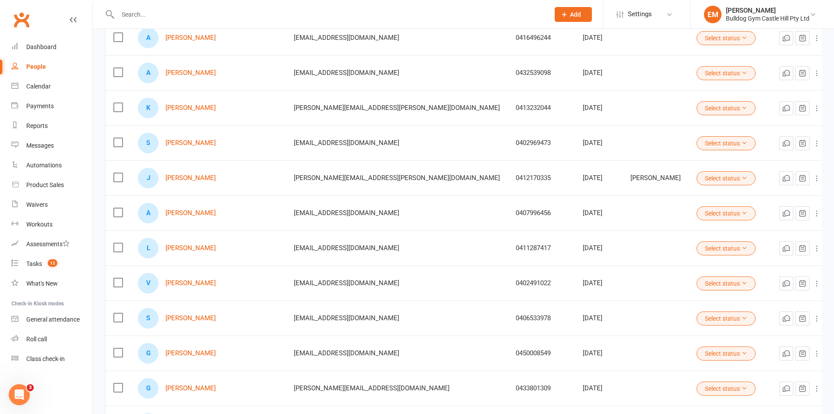
scroll to position [394, 0]
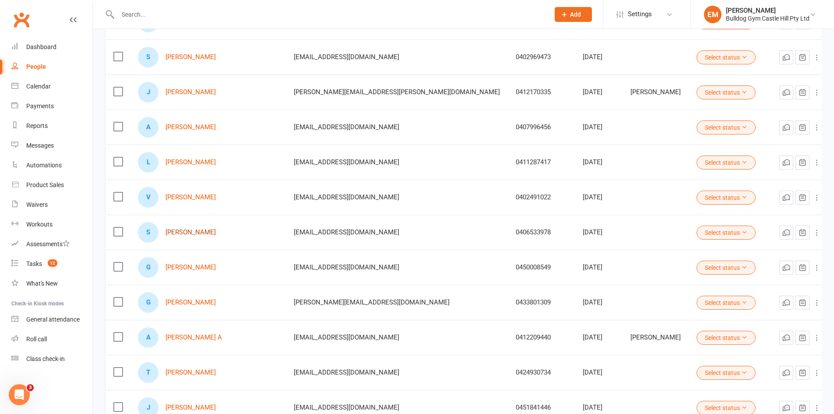
click at [183, 233] on link "[PERSON_NAME]" at bounding box center [190, 232] width 50 height 7
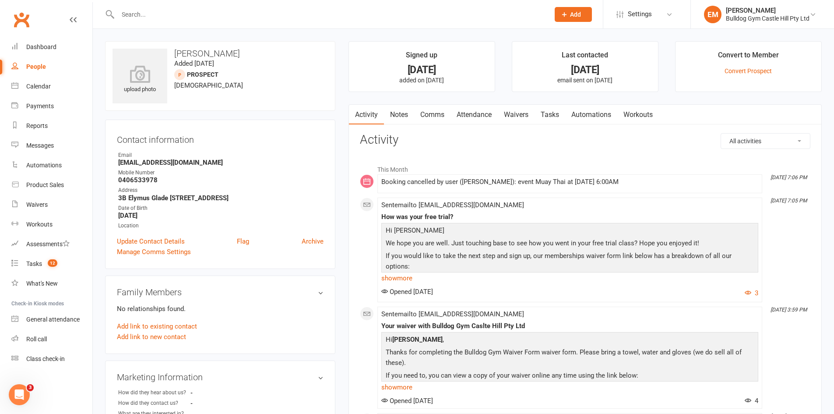
click at [53, 71] on link "People" at bounding box center [51, 67] width 81 height 20
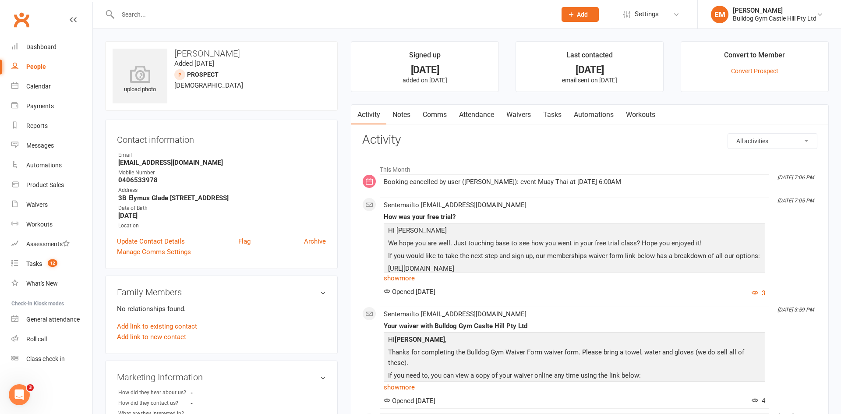
select select "100"
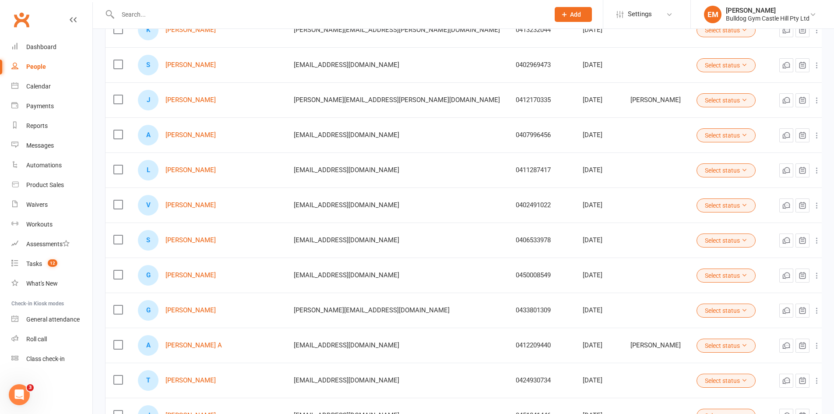
scroll to position [394, 0]
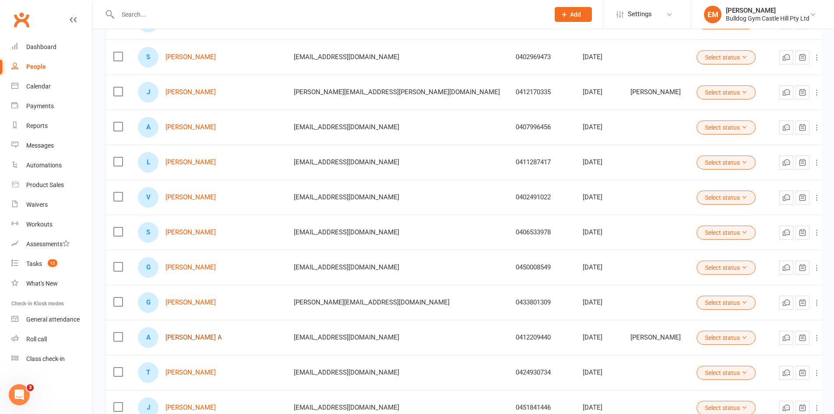
click at [173, 341] on link "[PERSON_NAME] A" at bounding box center [193, 337] width 56 height 7
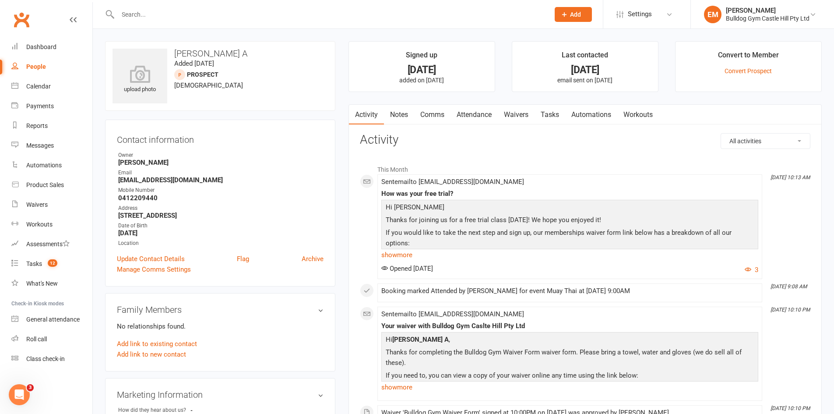
click at [69, 67] on link "People" at bounding box center [51, 67] width 81 height 20
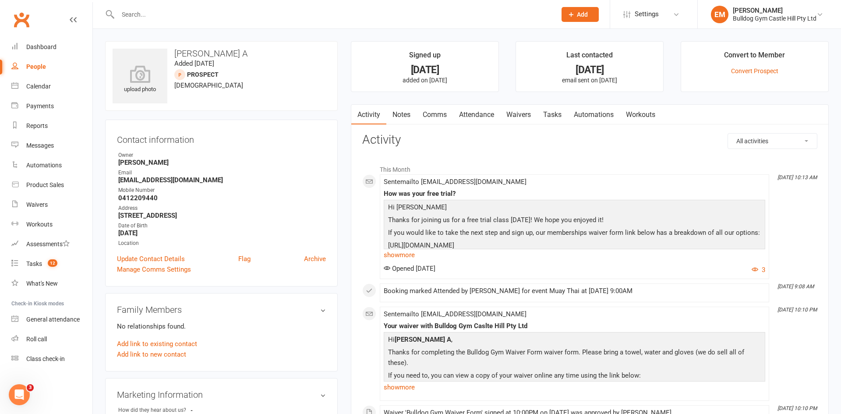
select select "100"
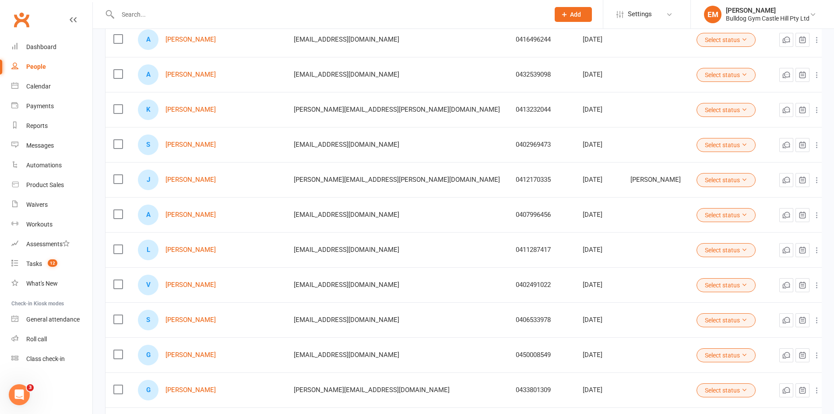
scroll to position [438, 0]
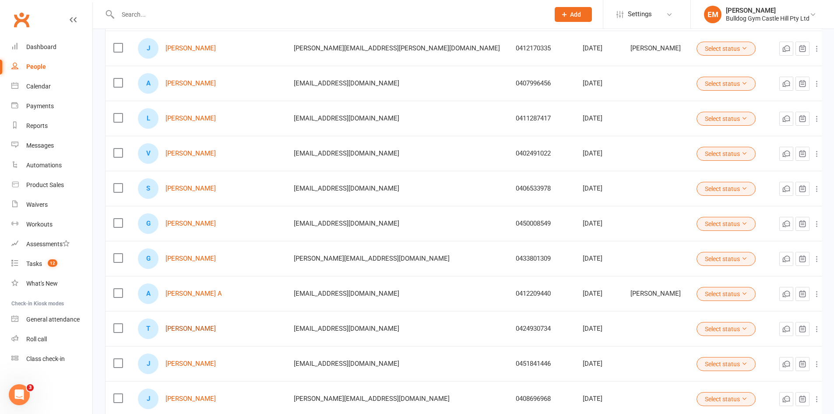
click at [172, 331] on link "Taira Li" at bounding box center [190, 328] width 50 height 7
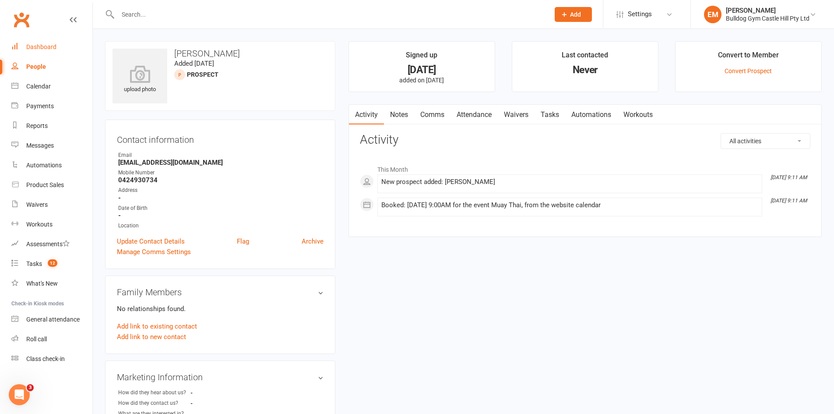
click at [20, 47] on link "Dashboard" at bounding box center [51, 47] width 81 height 20
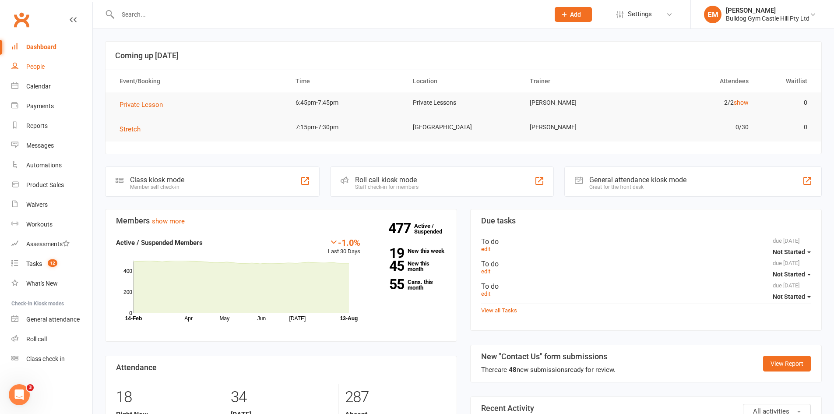
click at [34, 59] on link "People" at bounding box center [51, 67] width 81 height 20
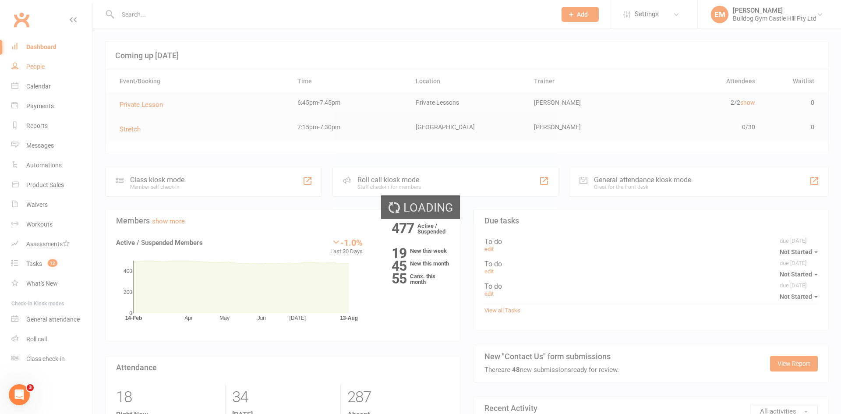
select select "100"
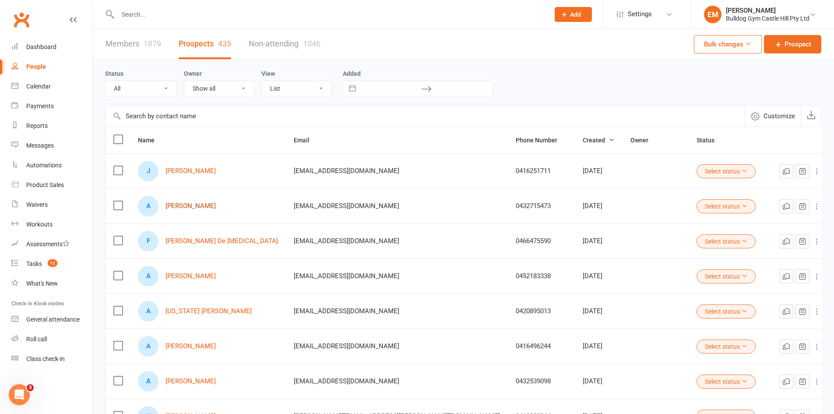
drag, startPoint x: 173, startPoint y: 203, endPoint x: 168, endPoint y: 195, distance: 9.5
click at [174, 203] on link "[PERSON_NAME]" at bounding box center [190, 205] width 50 height 7
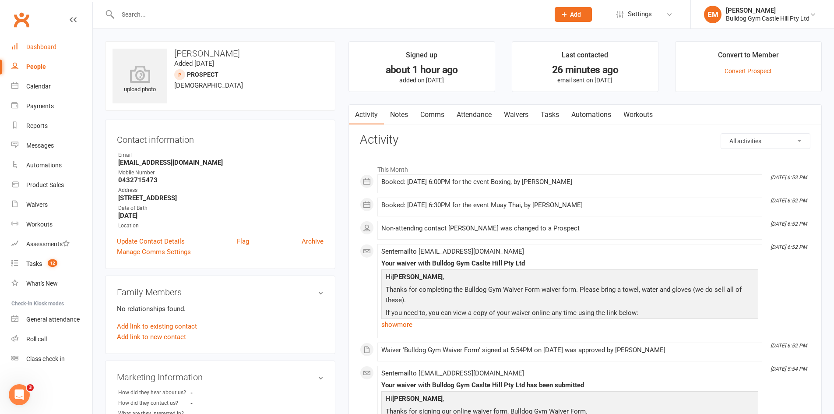
click at [42, 46] on div "Dashboard" at bounding box center [41, 46] width 30 height 7
